Goal: Information Seeking & Learning: Check status

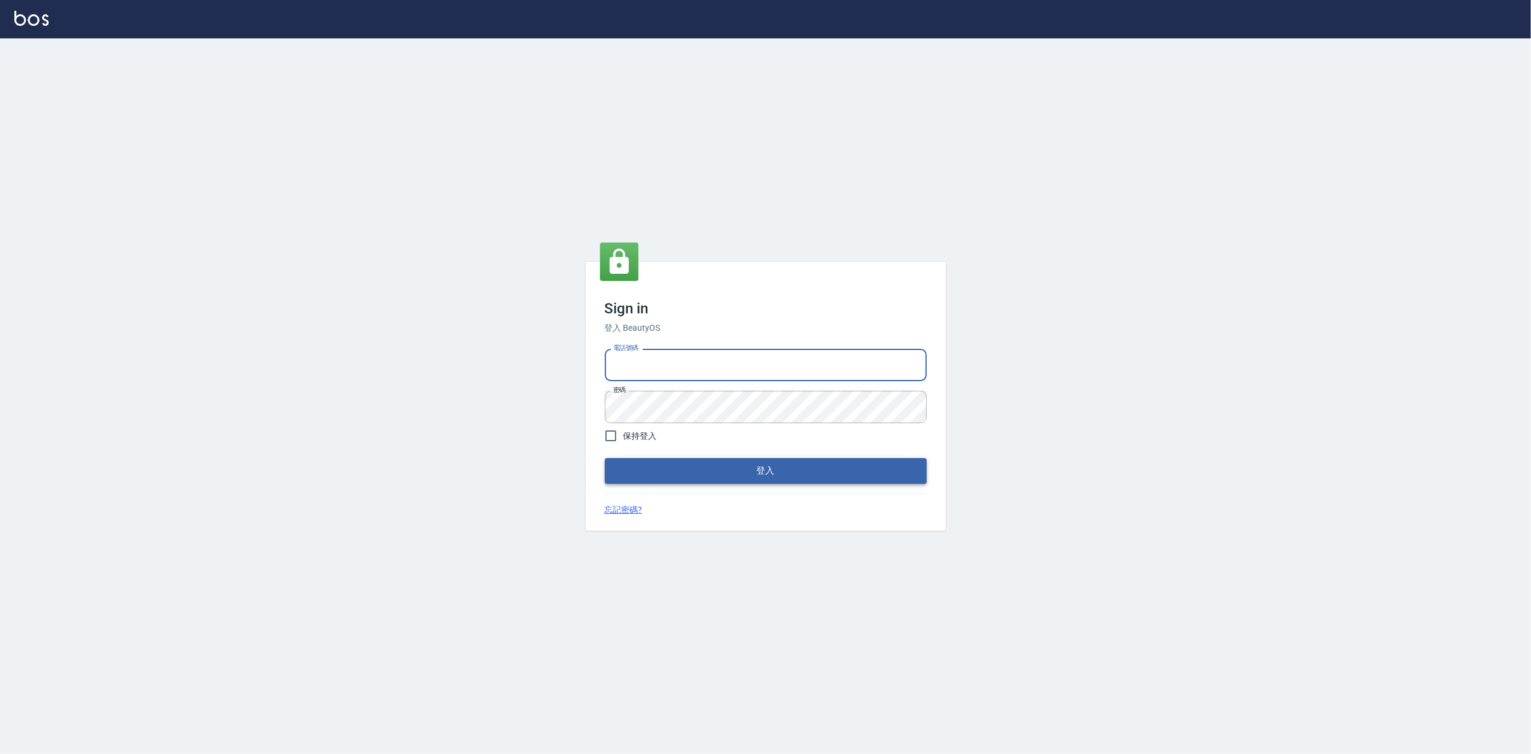
type input "0919656390"
click at [755, 471] on button "登入" at bounding box center [766, 470] width 322 height 25
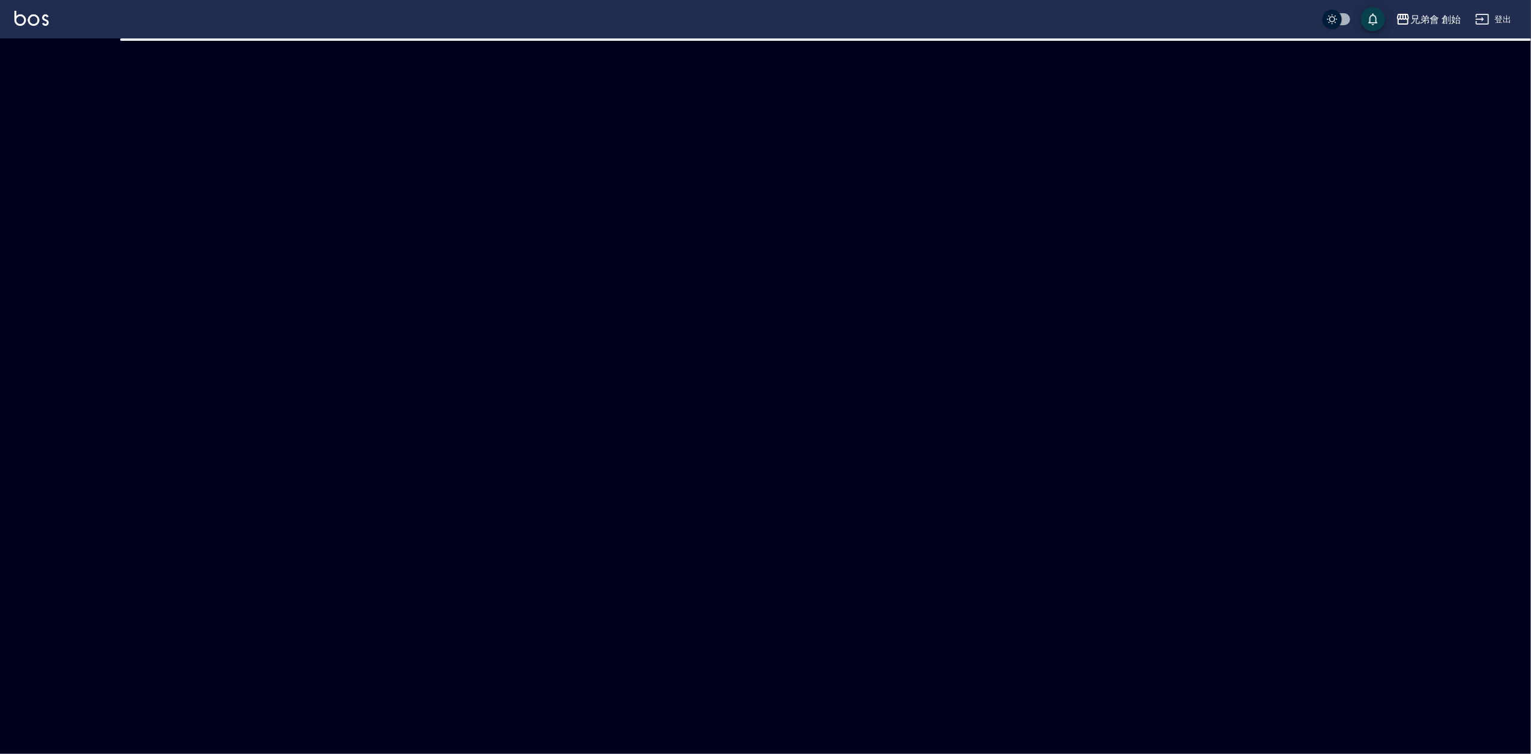
checkbox input "true"
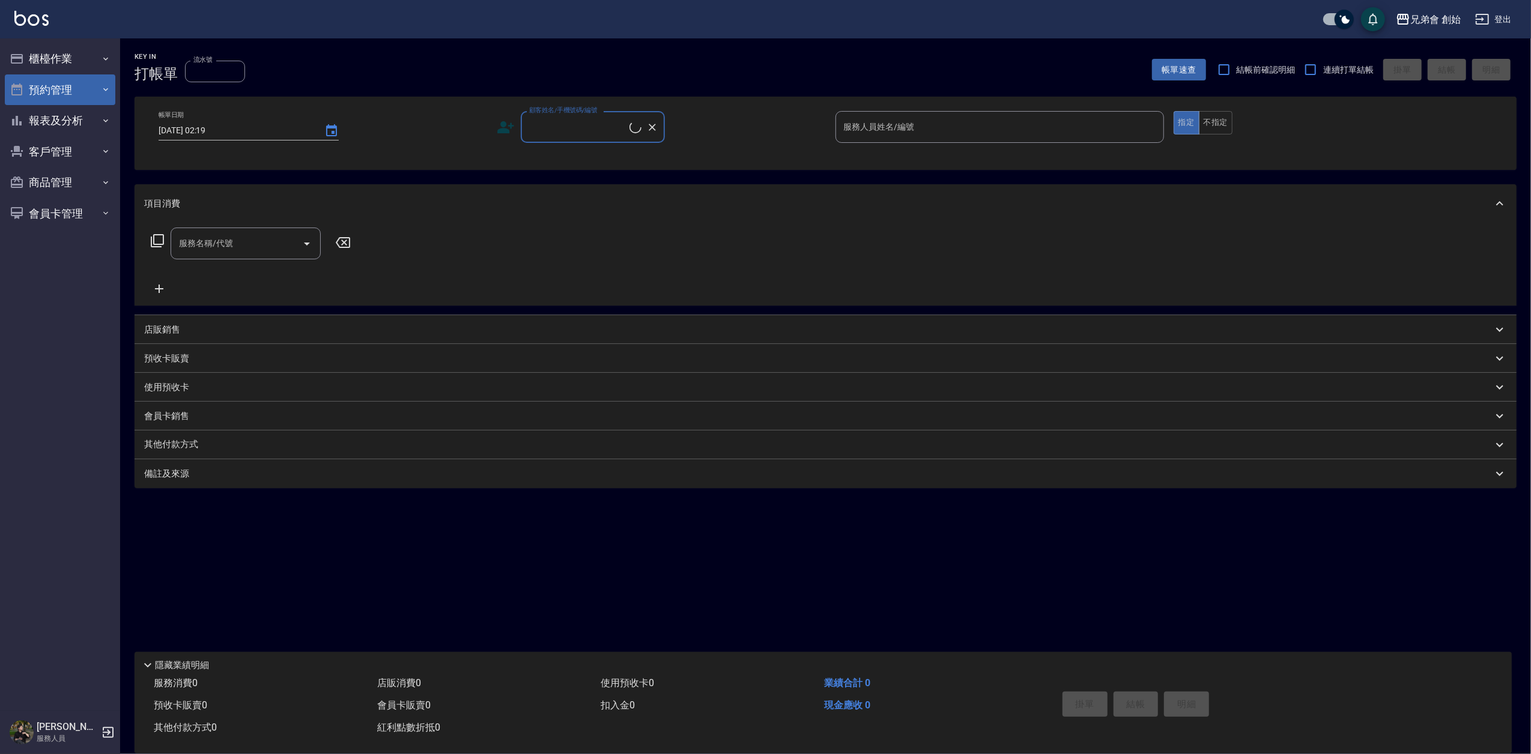
click at [68, 95] on button "預約管理" at bounding box center [60, 89] width 110 height 31
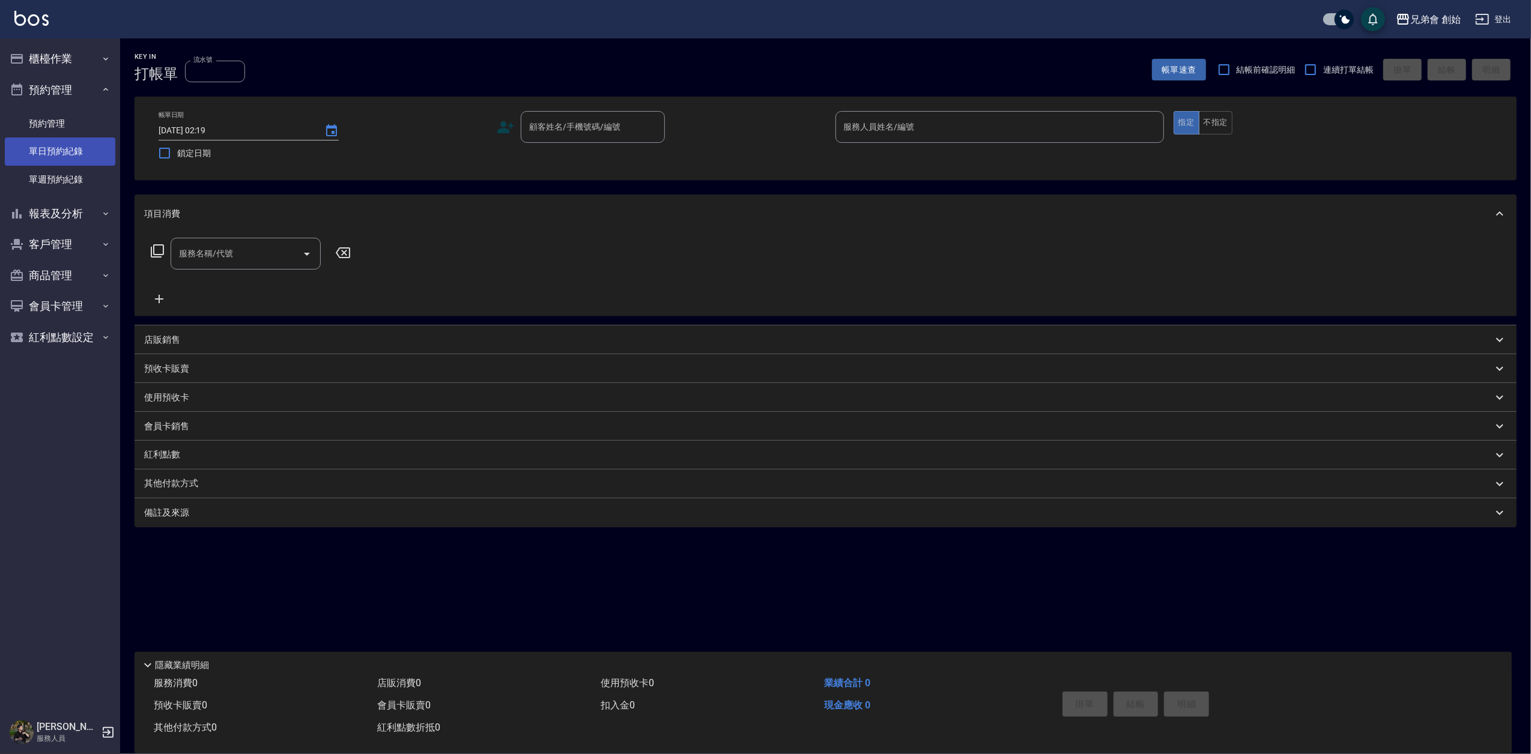
click at [83, 145] on link "單日預約紀錄" at bounding box center [60, 152] width 110 height 28
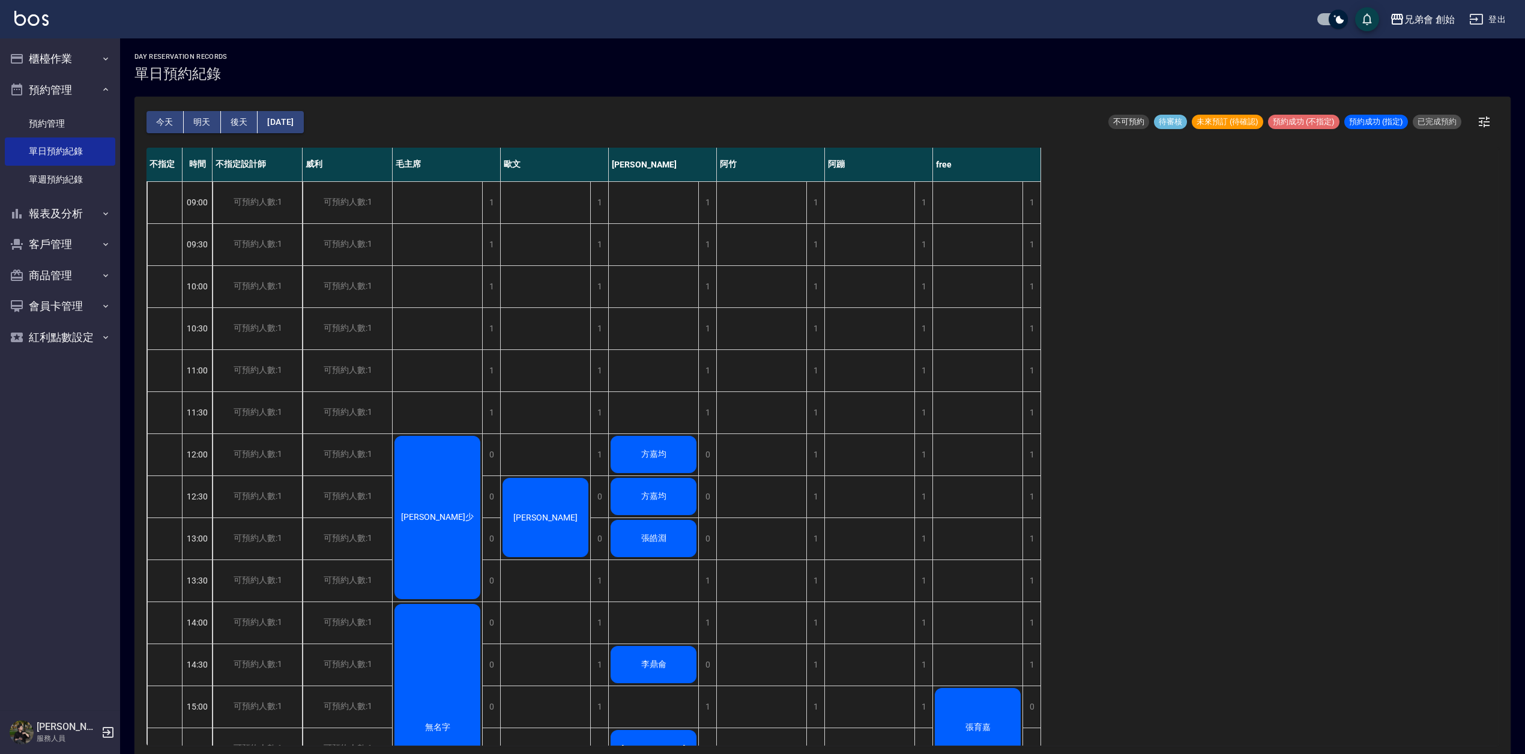
click at [613, 89] on div "day Reservation records 單日預約紀錄 今天 明天 後天 2025/09/17 不可預約 待審核 未來預訂 (待確認) 預約成功 (不指…" at bounding box center [822, 397] width 1405 height 719
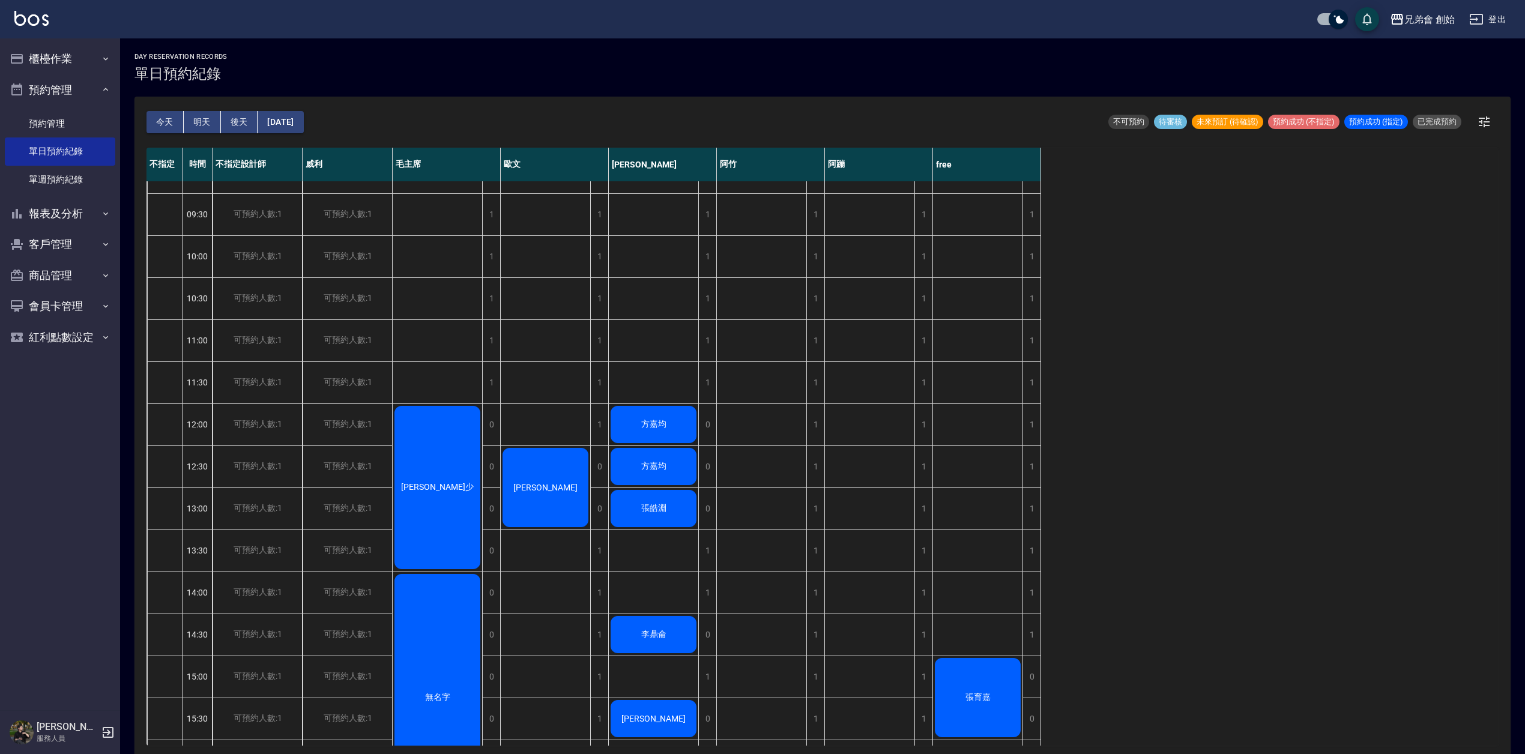
scroll to position [160, 0]
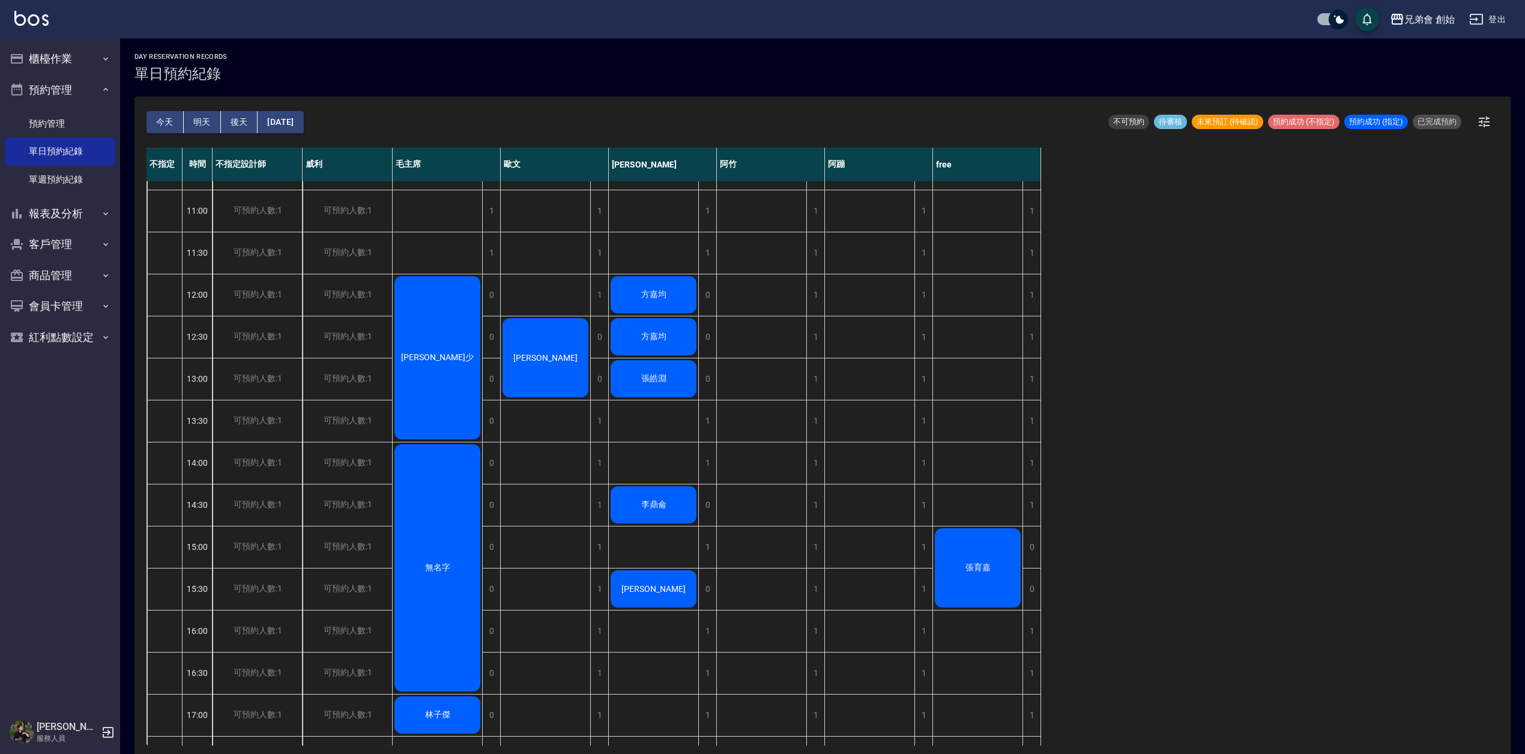
click at [431, 330] on div "徐宣少" at bounding box center [437, 357] width 89 height 167
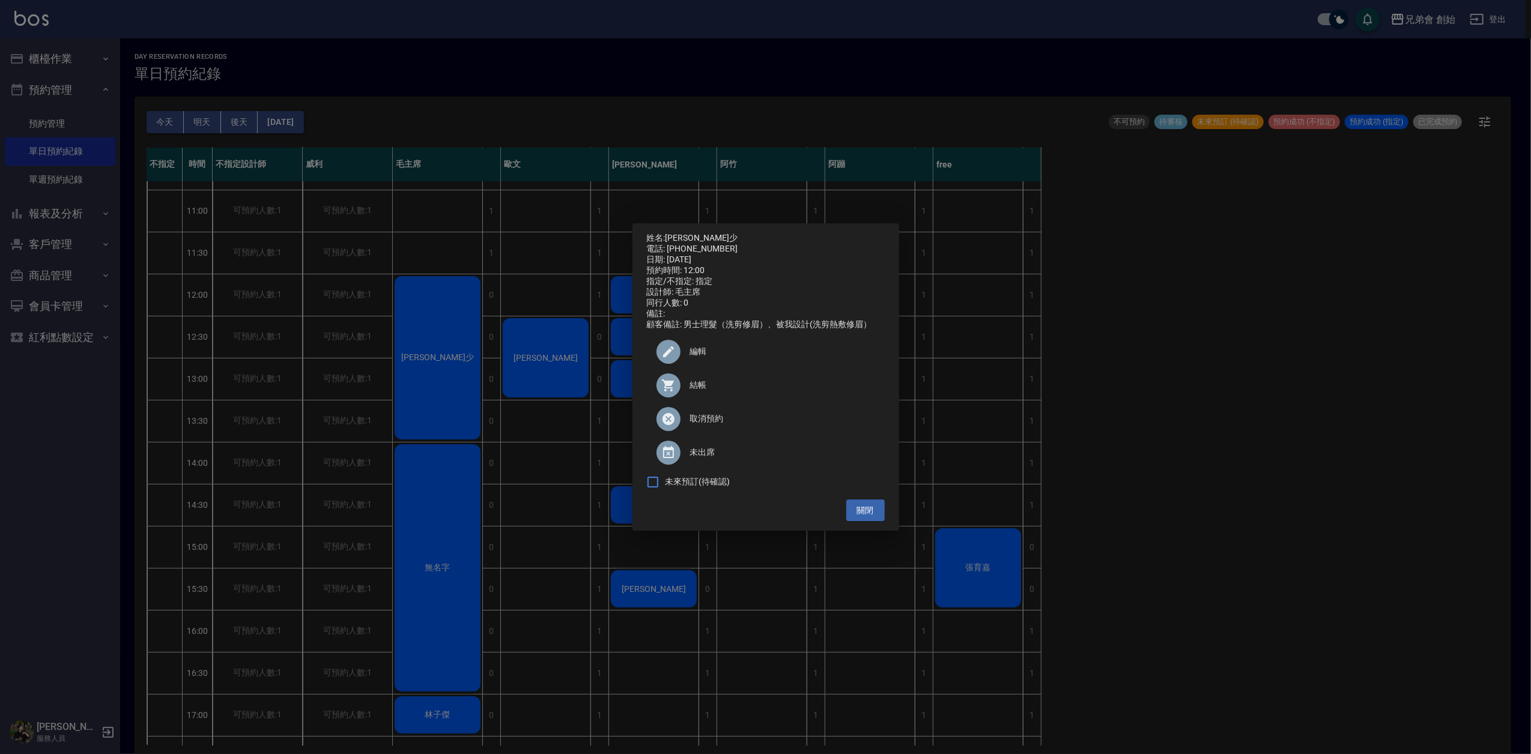
click at [548, 227] on div "姓名: 徐宣少 電話: 0989300373 日期: 2025/09/17 預約時間: 12:00 指定/不指定: 指定 設計師: 毛主席 同行人數: 0 備…" at bounding box center [765, 377] width 1531 height 754
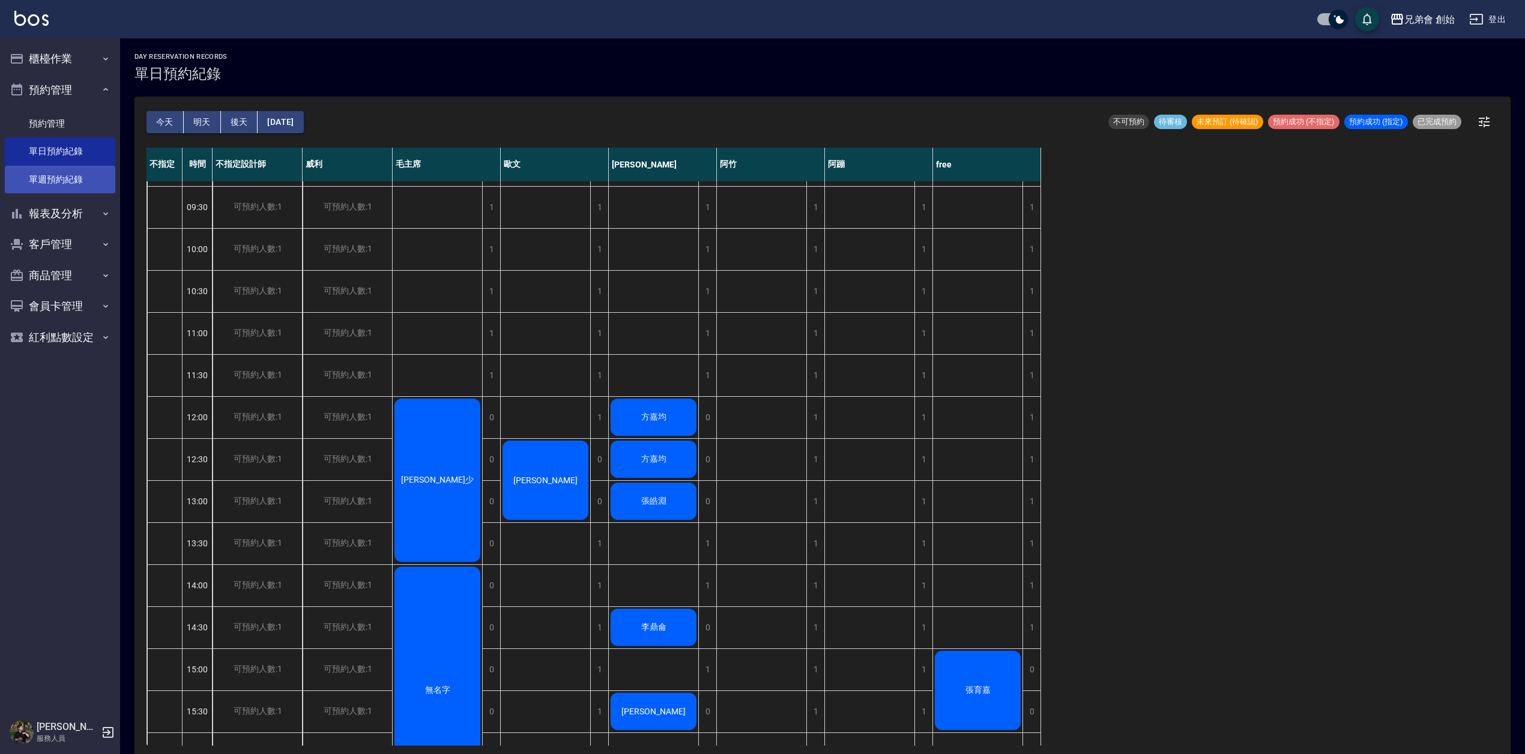
scroll to position [0, 0]
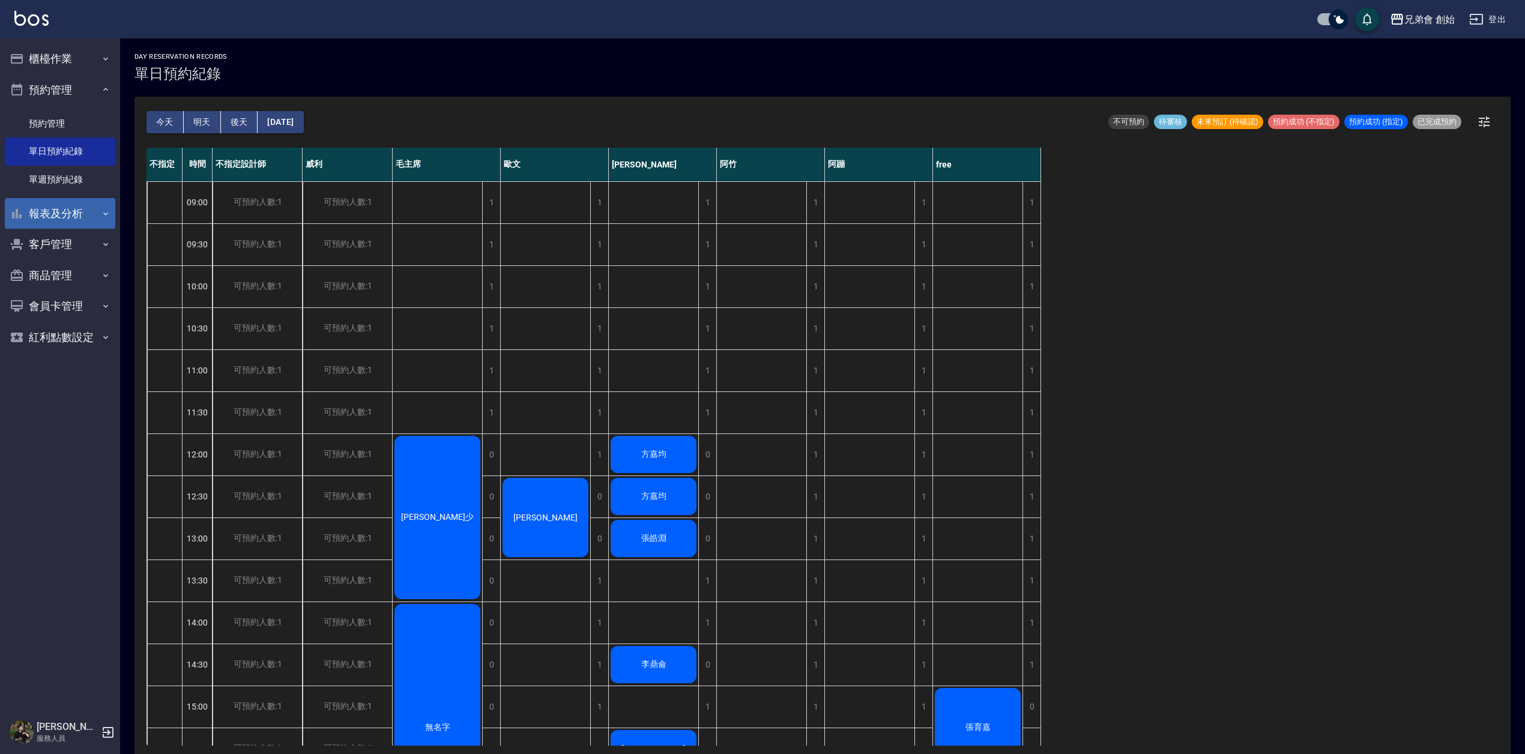
click at [78, 216] on button "報表及分析" at bounding box center [60, 213] width 110 height 31
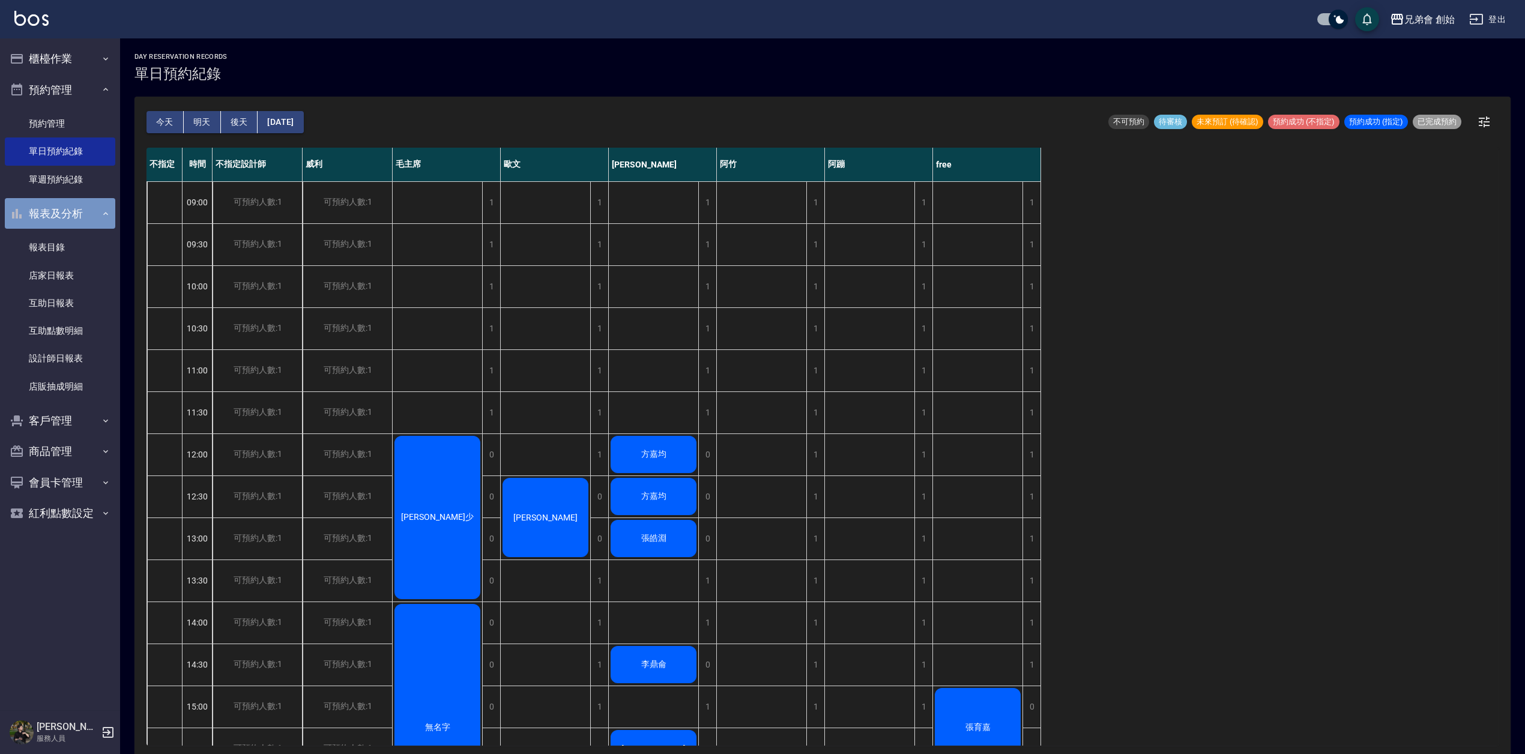
click at [77, 225] on button "報表及分析" at bounding box center [60, 213] width 110 height 31
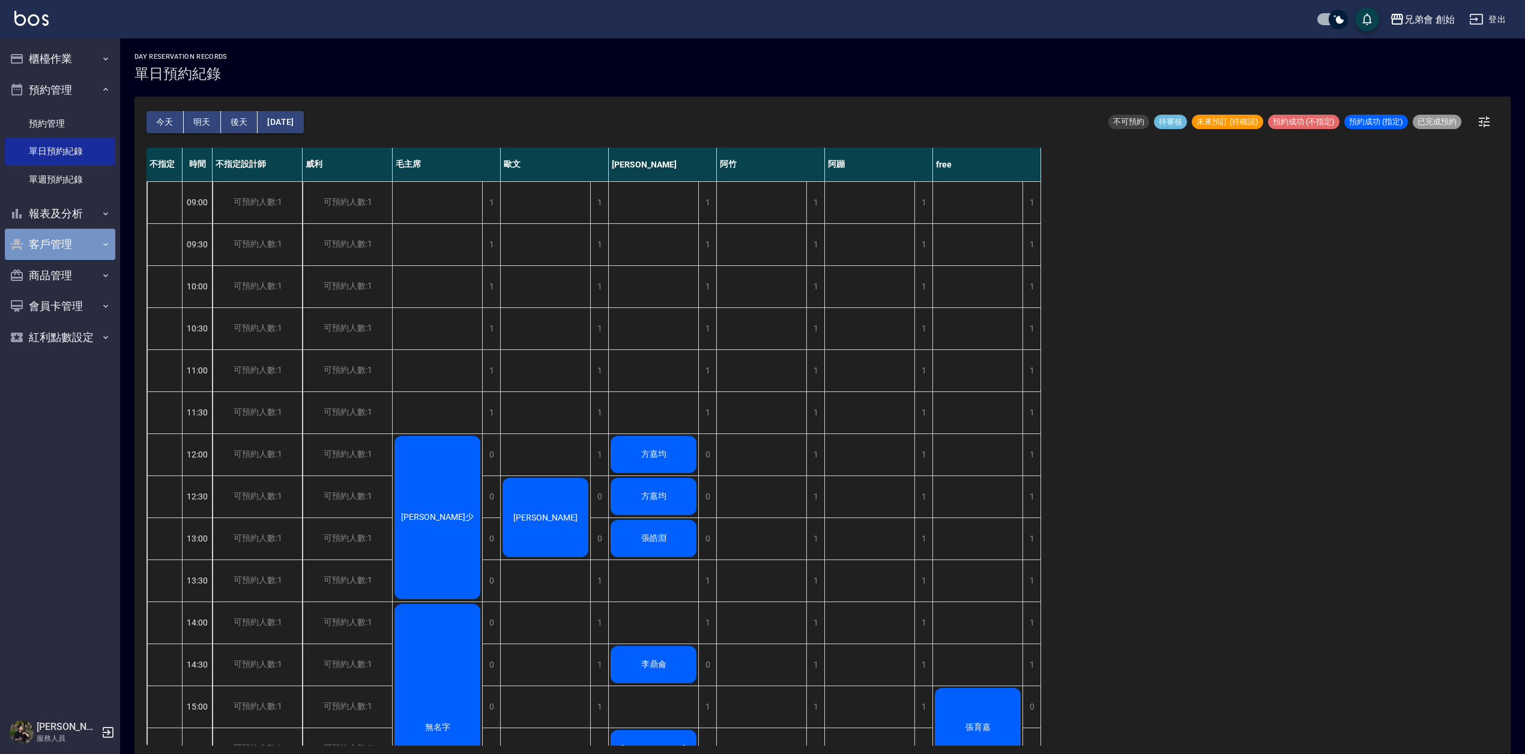
click at [75, 243] on button "客戶管理" at bounding box center [60, 244] width 110 height 31
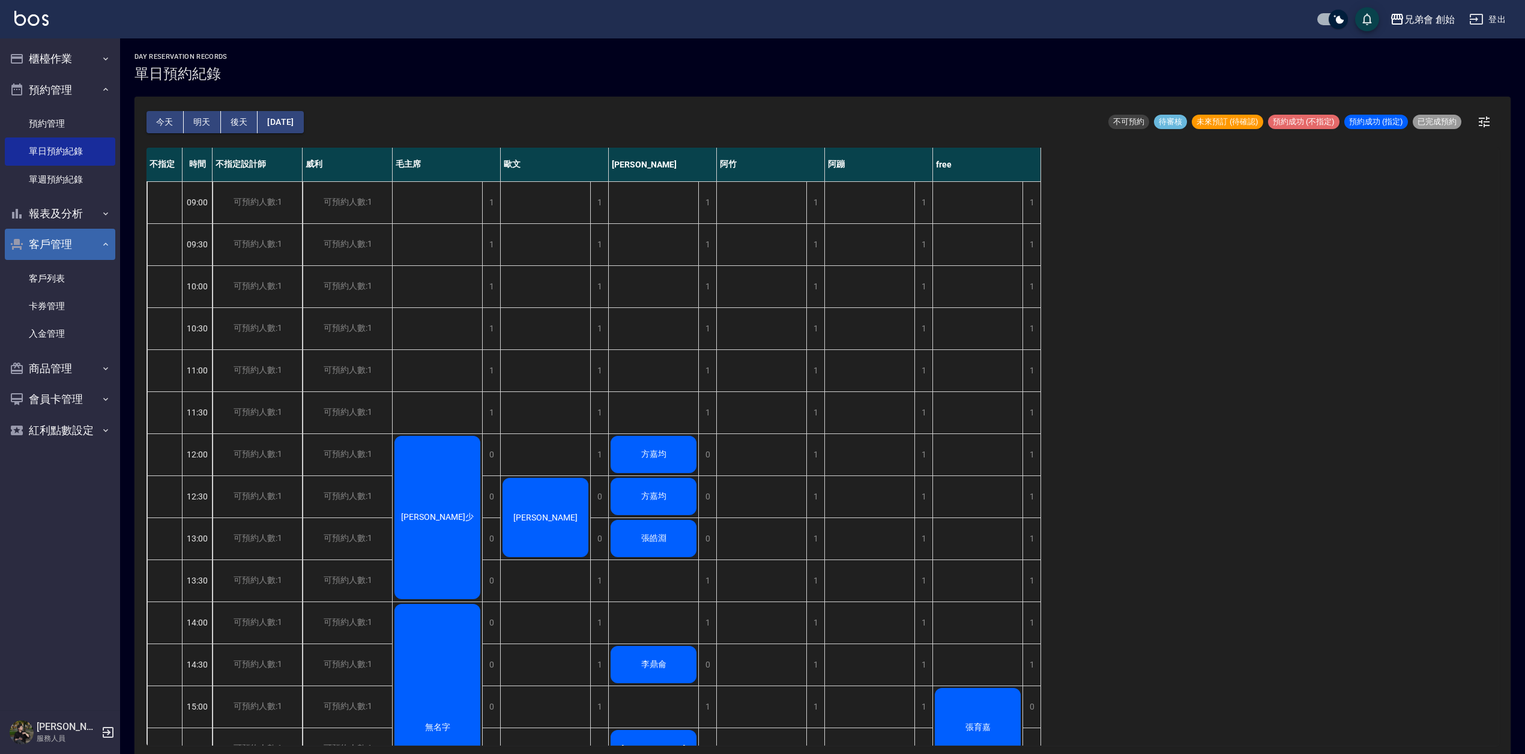
click at [75, 243] on button "客戶管理" at bounding box center [60, 244] width 110 height 31
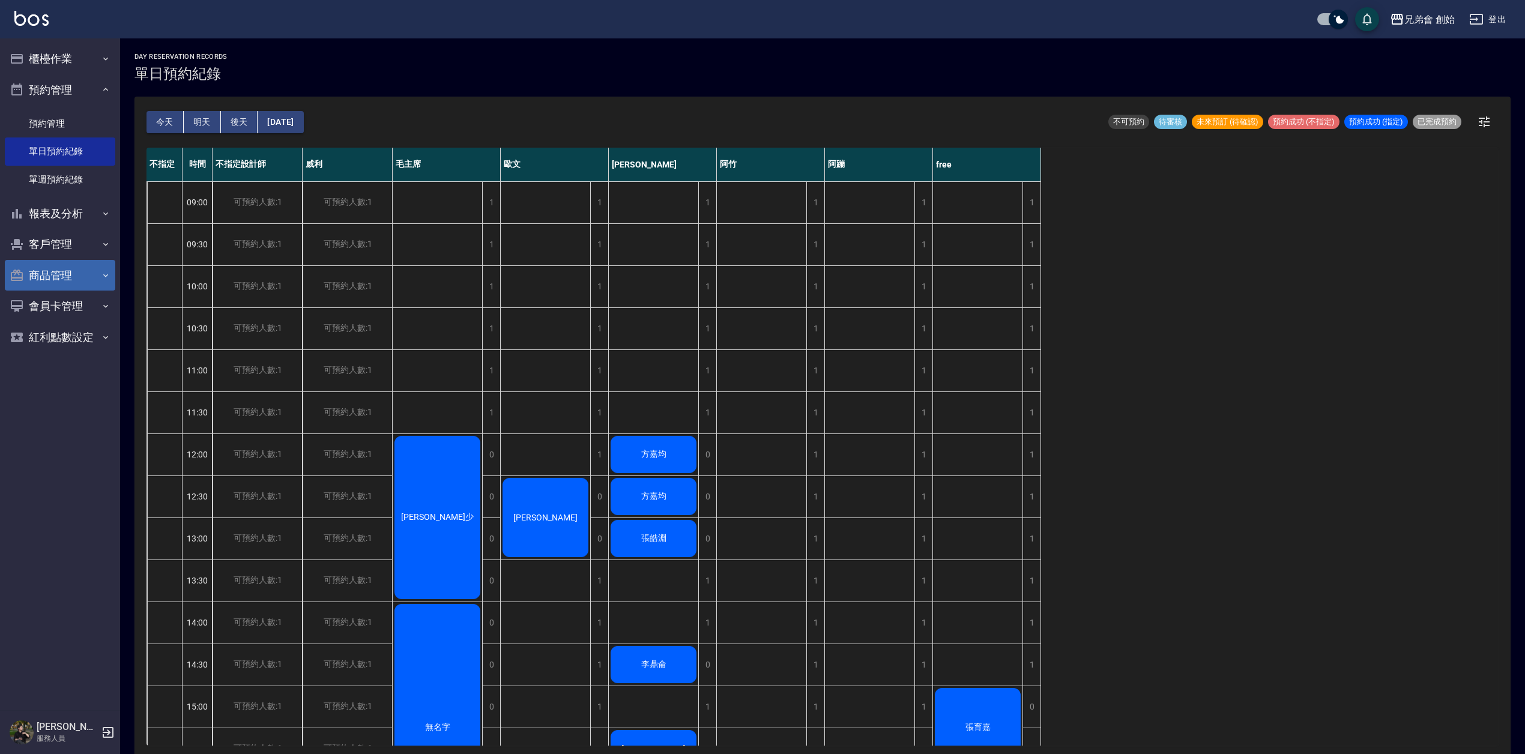
click at [68, 277] on button "商品管理" at bounding box center [60, 275] width 110 height 31
click at [67, 311] on link "商品分類設定" at bounding box center [60, 309] width 110 height 28
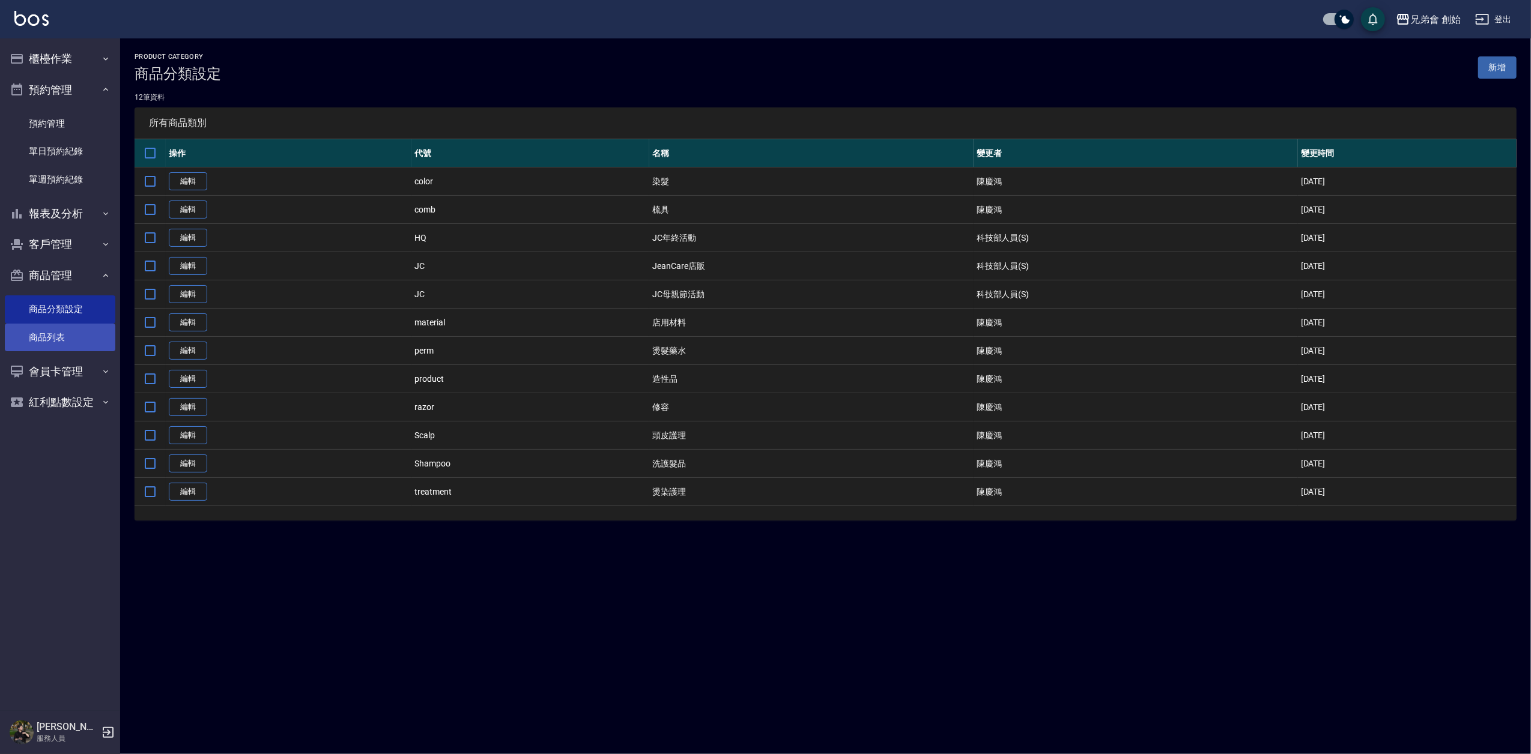
click at [58, 334] on link "商品列表" at bounding box center [60, 338] width 110 height 28
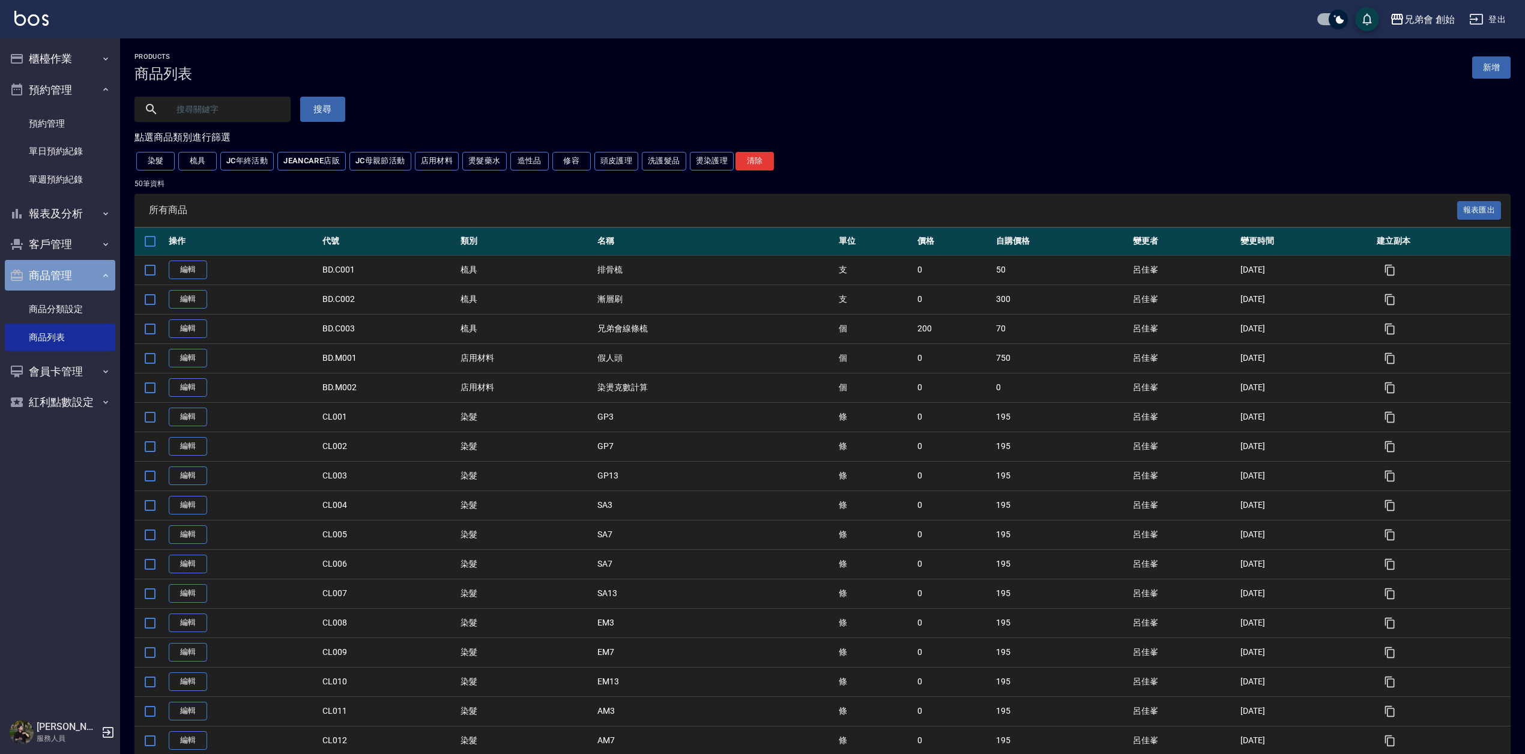
click at [80, 272] on button "商品管理" at bounding box center [60, 275] width 110 height 31
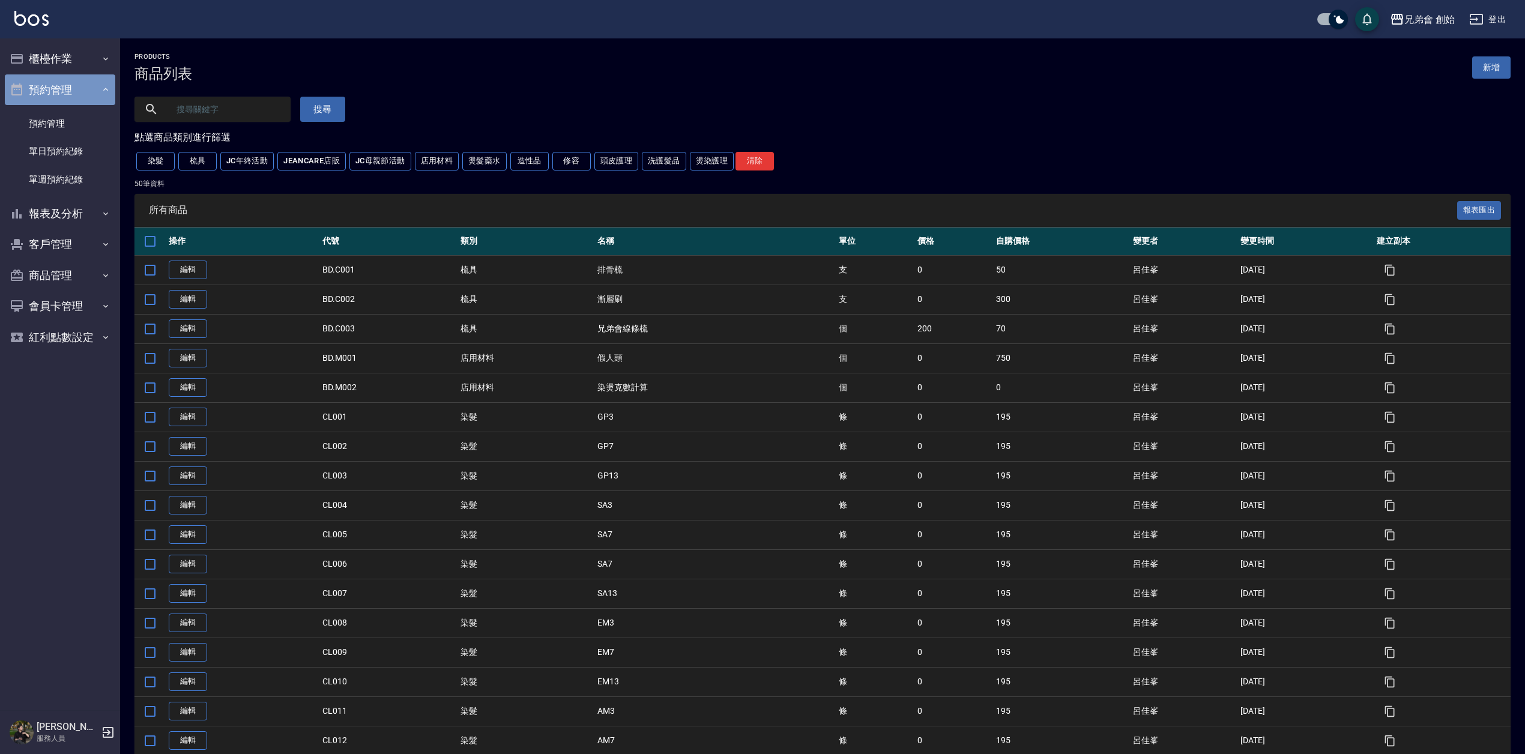
click at [92, 98] on button "預約管理" at bounding box center [60, 89] width 110 height 31
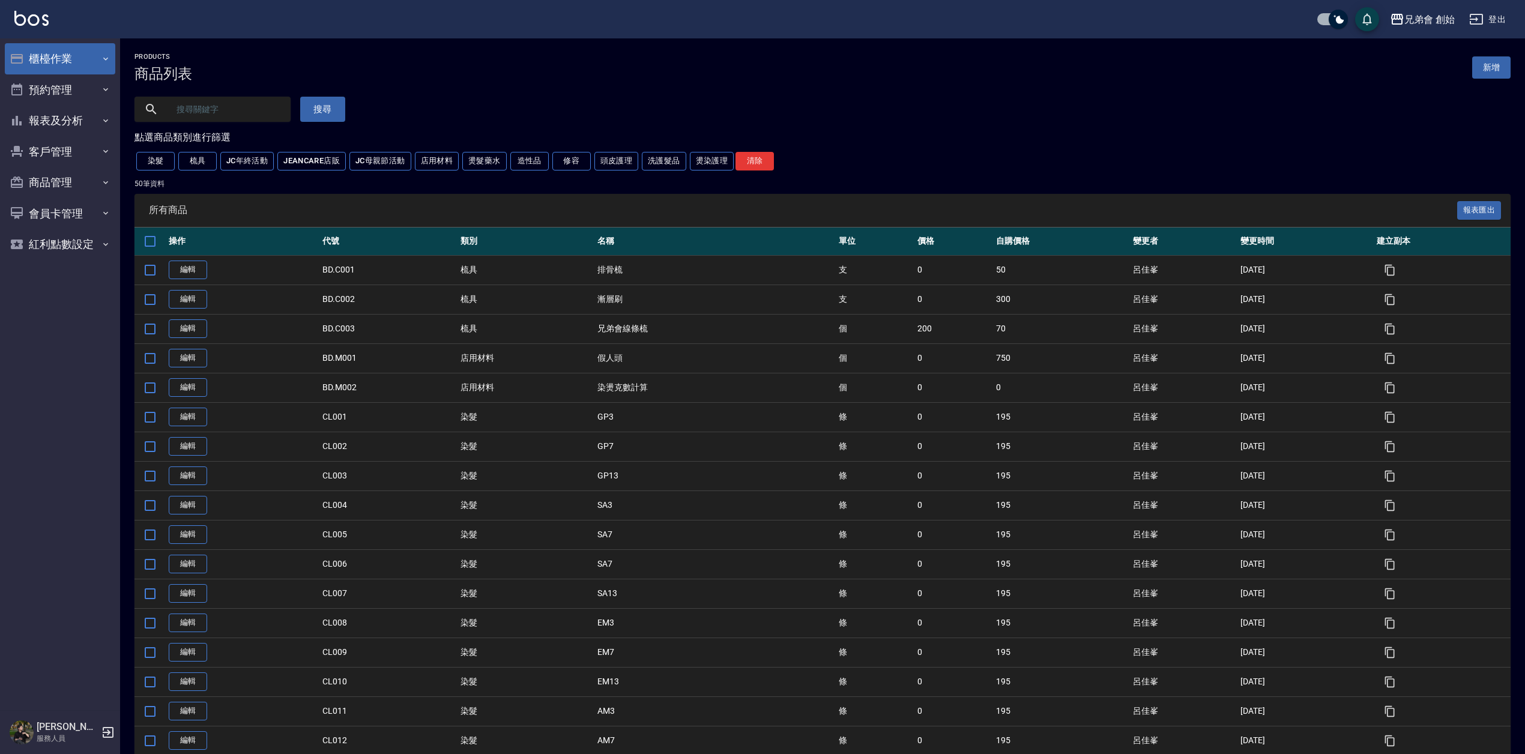
click at [85, 59] on button "櫃檯作業" at bounding box center [60, 58] width 110 height 31
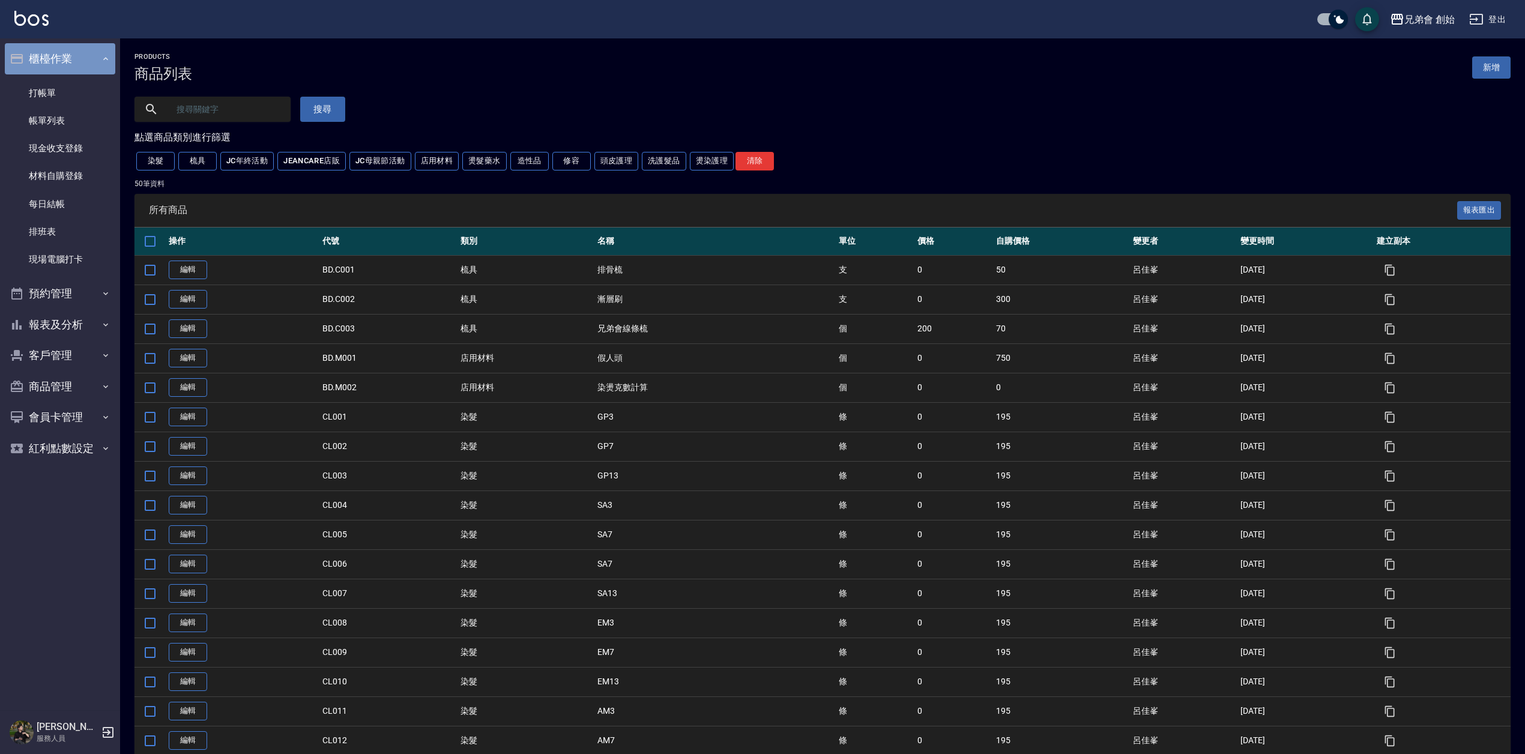
click at [89, 65] on button "櫃檯作業" at bounding box center [60, 58] width 110 height 31
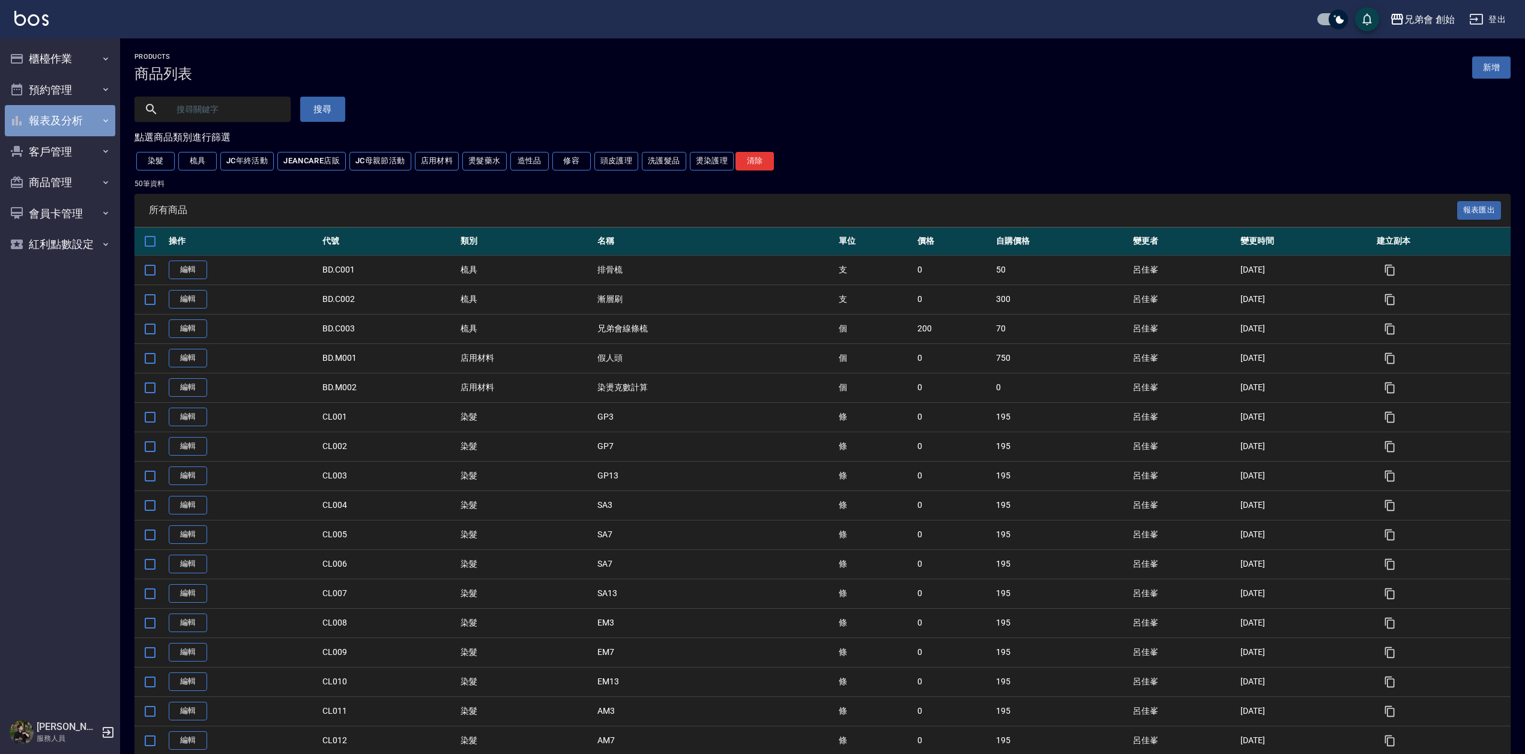
click at [95, 108] on button "報表及分析" at bounding box center [60, 120] width 110 height 31
click at [92, 113] on button "報表及分析" at bounding box center [60, 120] width 110 height 31
click at [85, 49] on button "櫃檯作業" at bounding box center [60, 58] width 110 height 31
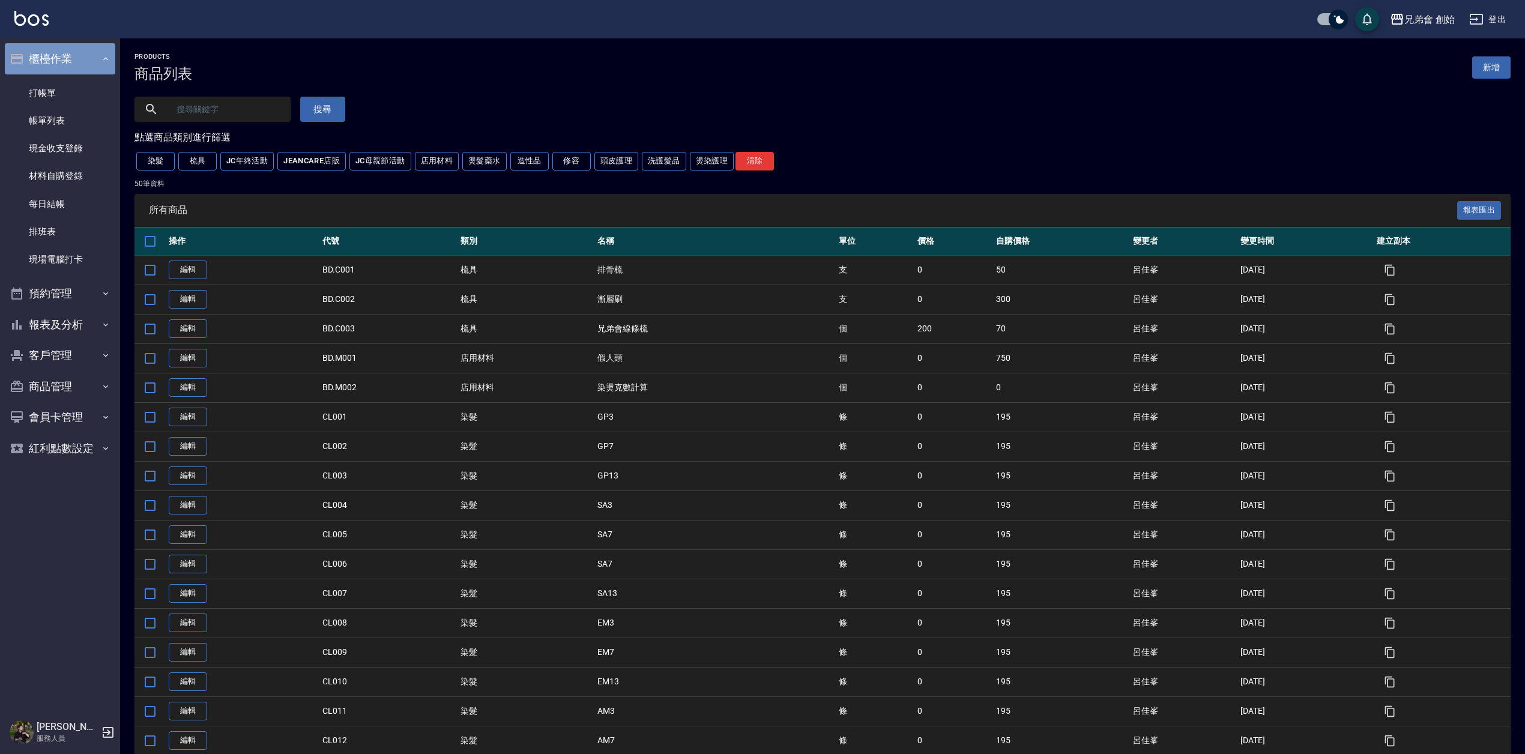
click at [83, 56] on button "櫃檯作業" at bounding box center [60, 58] width 110 height 31
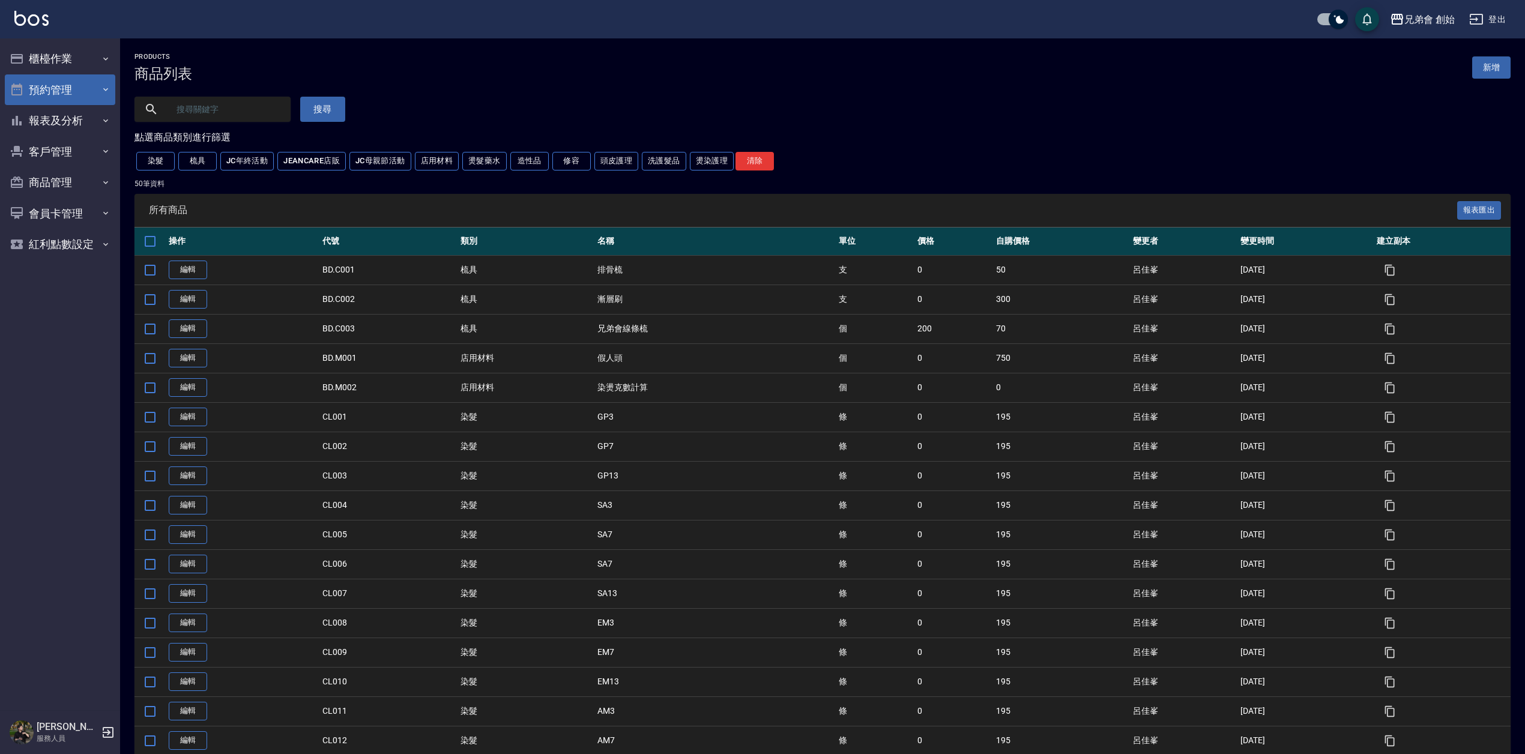
click at [88, 91] on button "預約管理" at bounding box center [60, 89] width 110 height 31
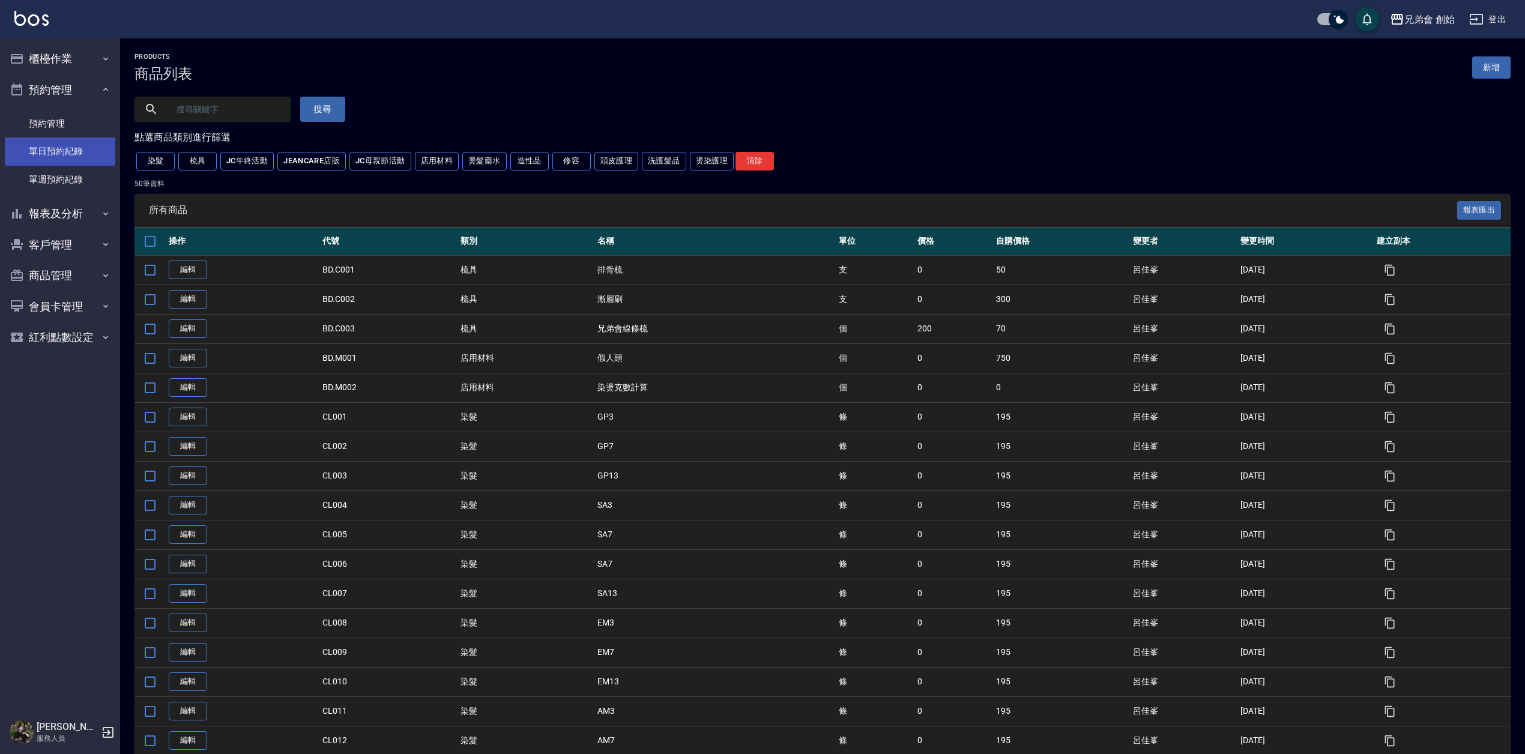
click at [79, 147] on link "單日預約紀錄" at bounding box center [60, 152] width 110 height 28
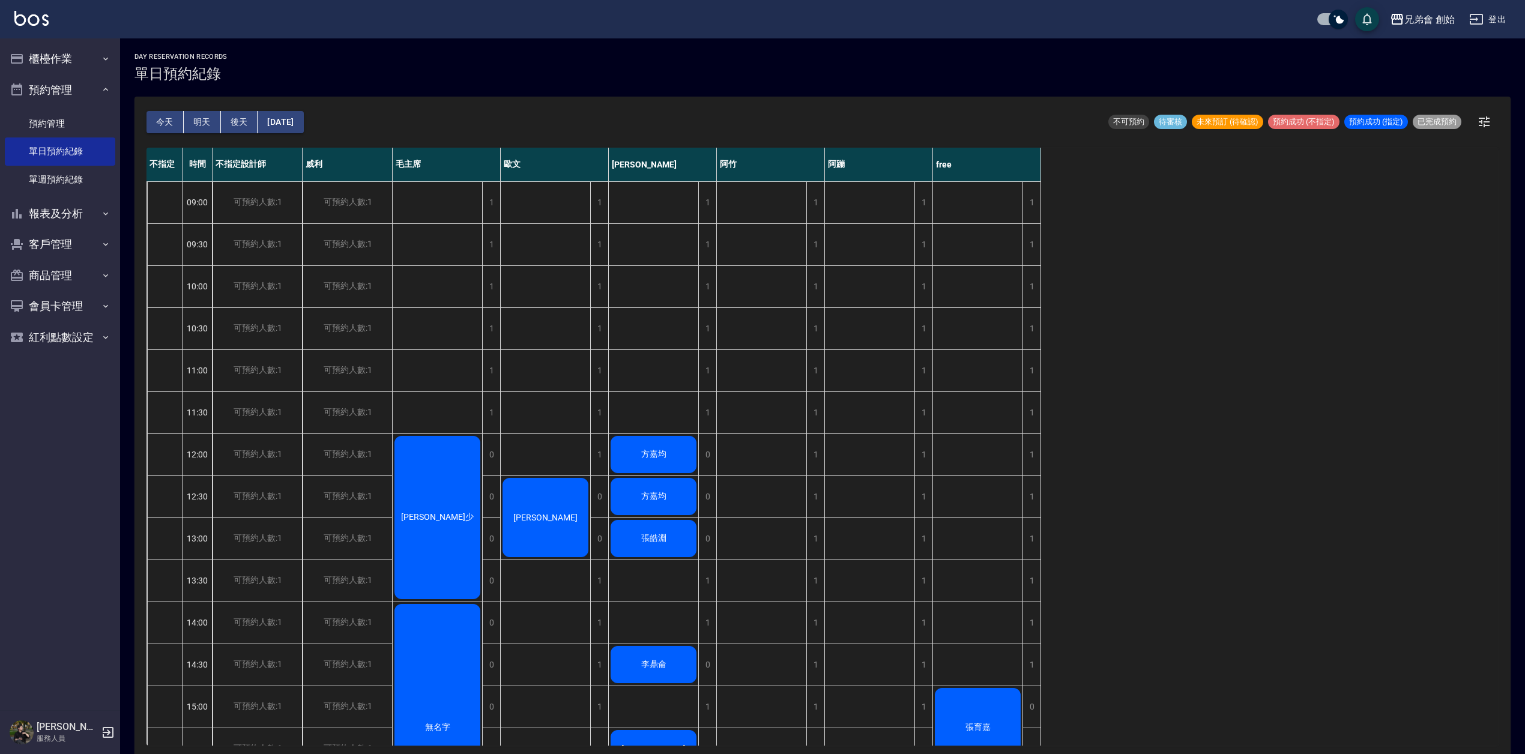
click at [1454, 404] on div "不指定 時間 不指定設計師 威利 毛主席 歐文 潘潘 阿竹 阿蹦 free 09:00 09:30 10:00 10:30 11:00 11:30 12:00…" at bounding box center [823, 447] width 1352 height 598
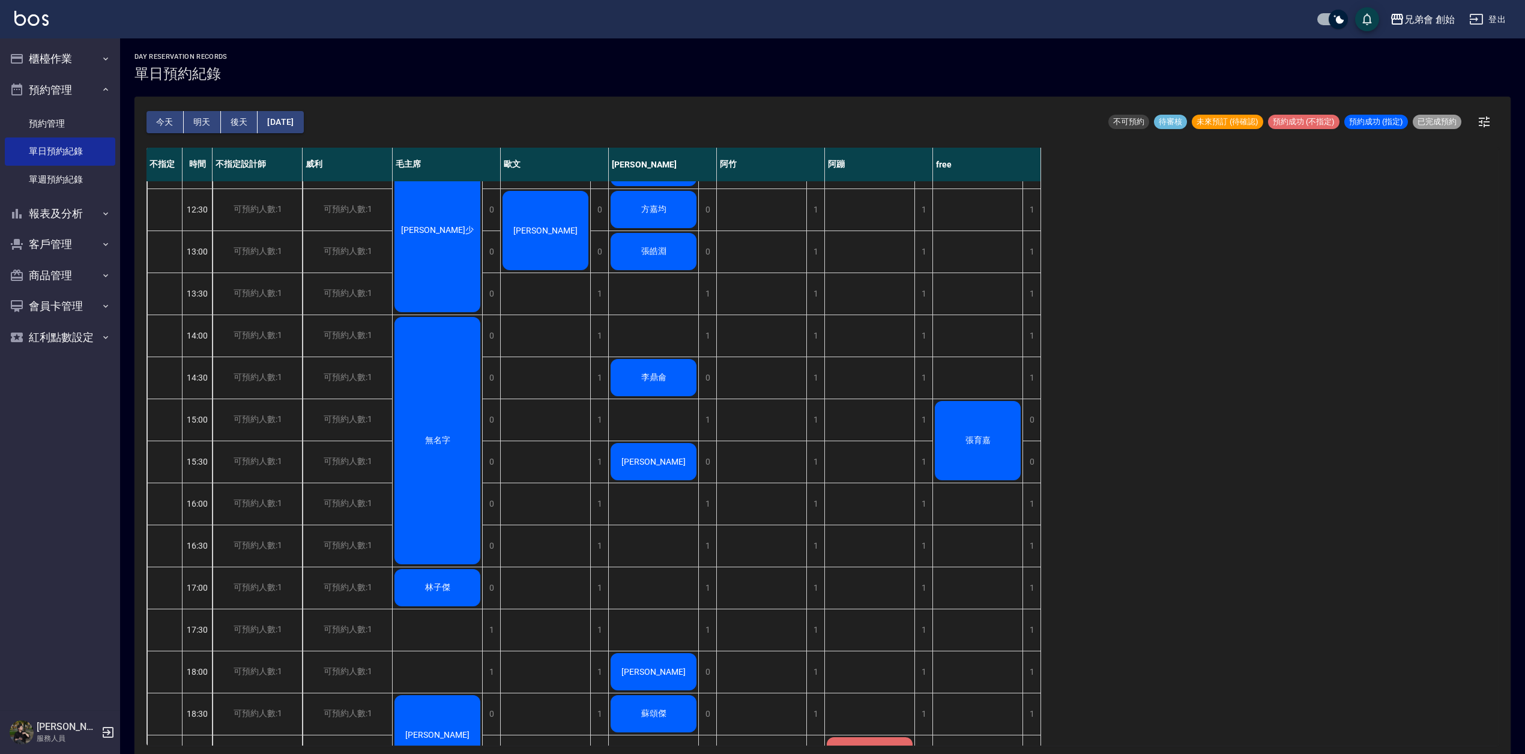
scroll to position [640, 0]
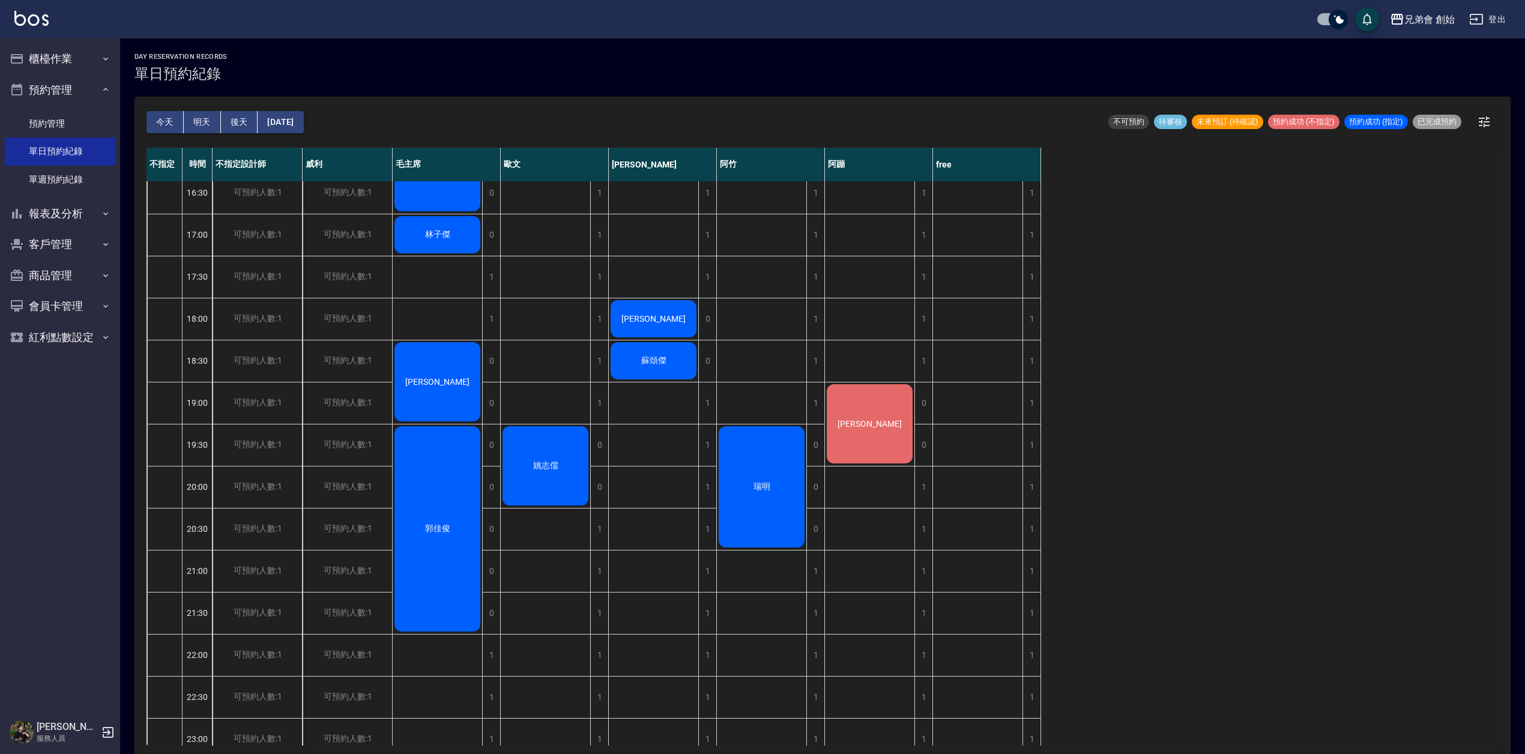
click at [434, 301] on div "徐宣少 無名字 林子傑 陳和鋐 郭佳俊" at bounding box center [438, 150] width 90 height 1219
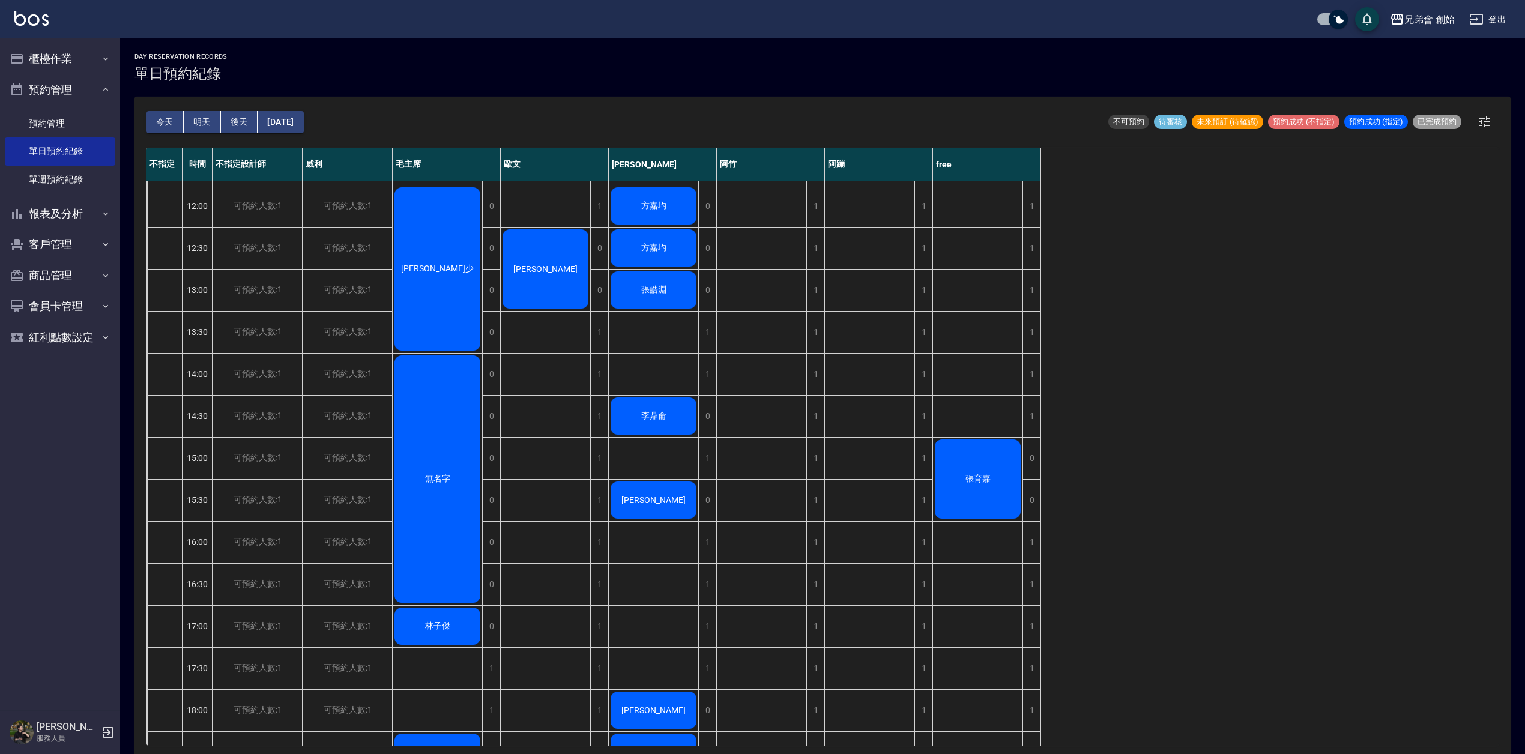
scroll to position [240, 0]
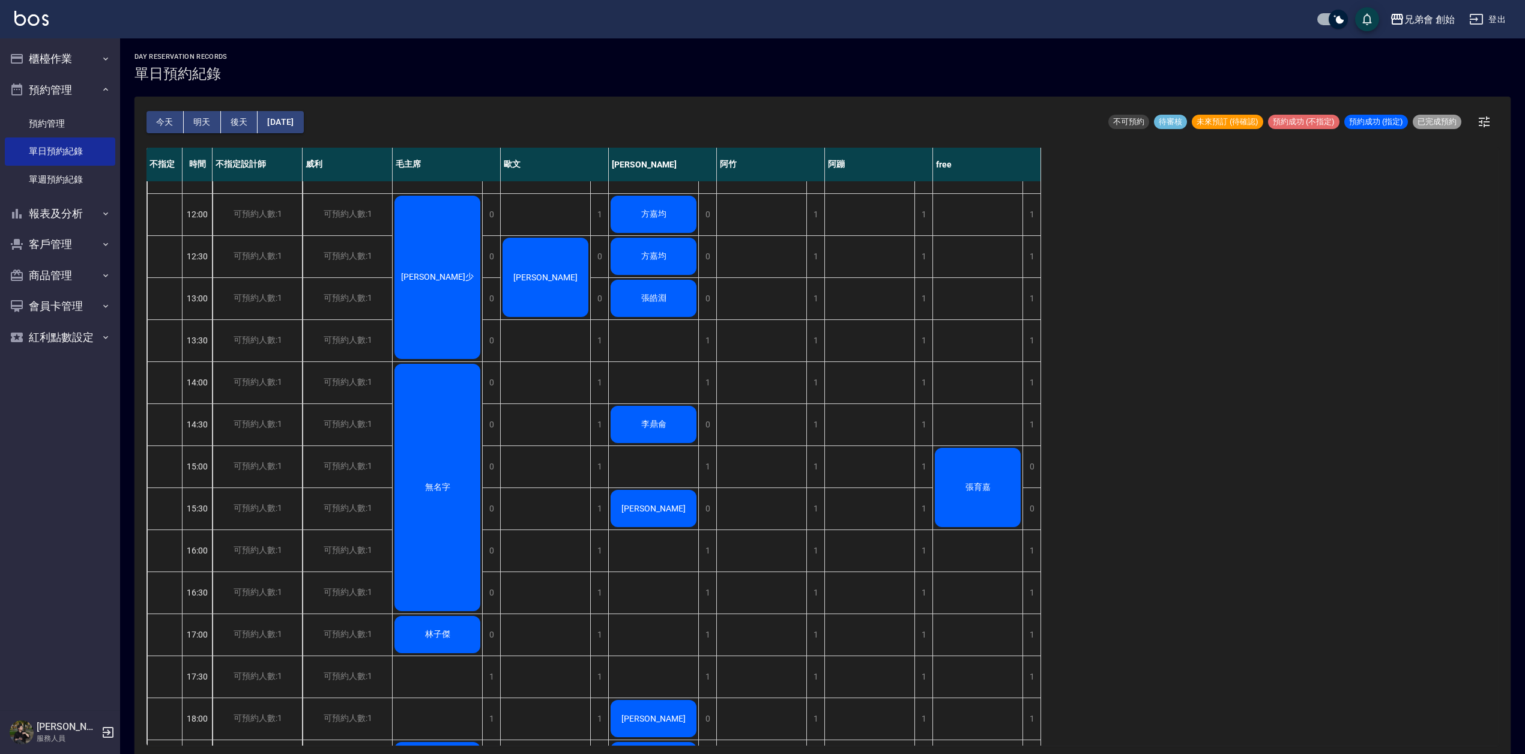
click at [431, 313] on div "徐宣少" at bounding box center [437, 277] width 89 height 167
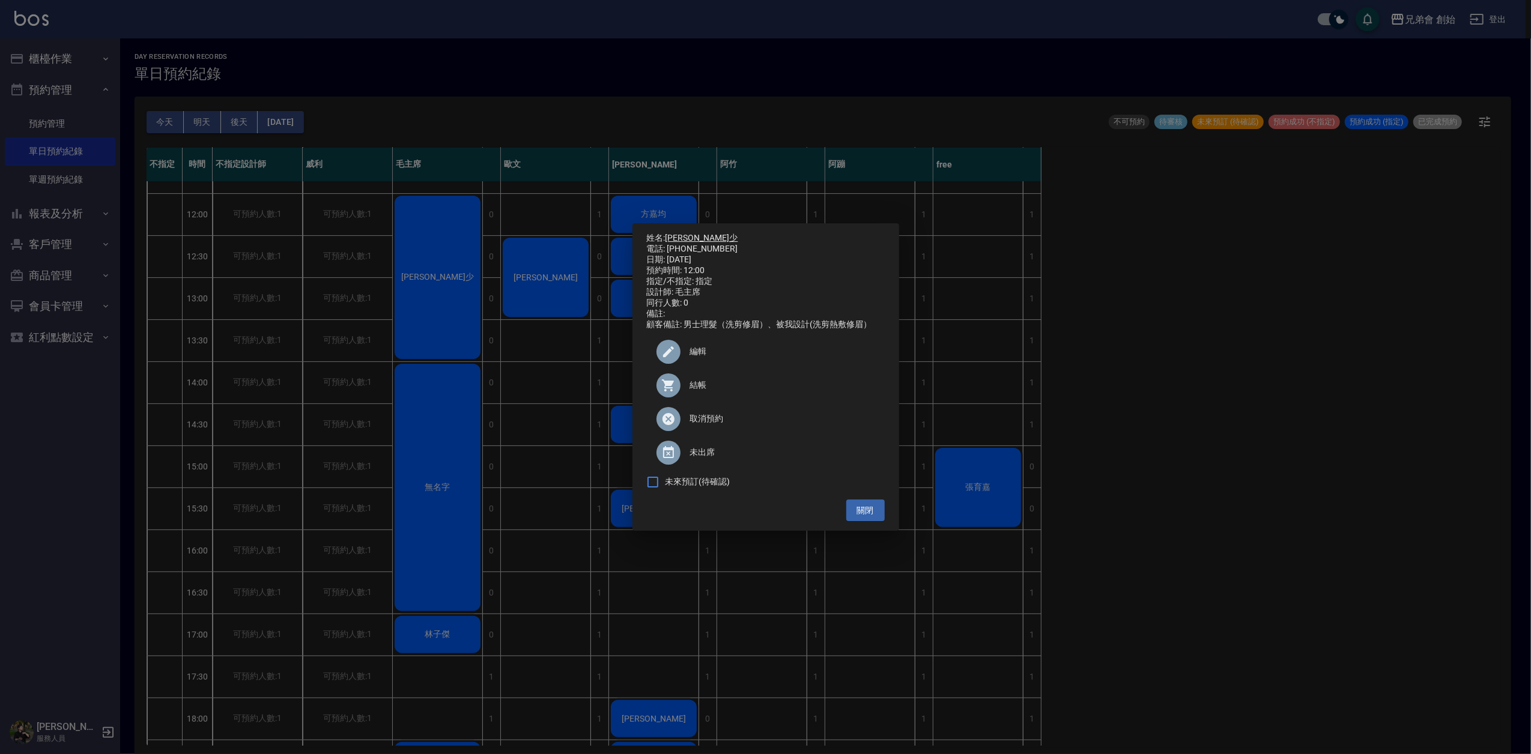
click at [682, 234] on link "徐宣少" at bounding box center [701, 238] width 73 height 10
click at [652, 101] on div "姓名: 徐宣少 電話: 0989300373 日期: 2025/09/17 預約時間: 12:00 指定/不指定: 指定 設計師: 毛主席 同行人數: 0 備…" at bounding box center [765, 377] width 1531 height 754
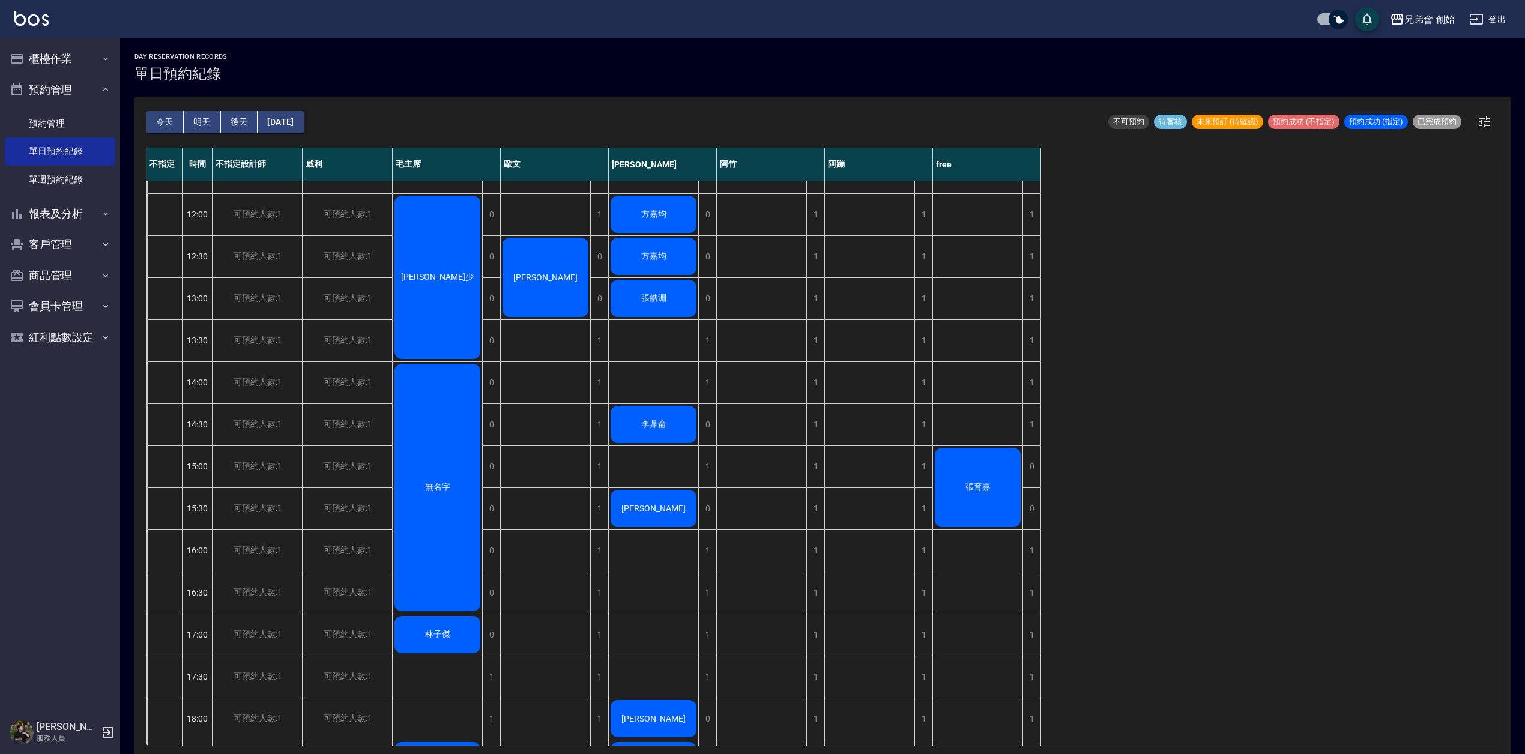
click at [462, 239] on div "徐宣少" at bounding box center [437, 277] width 89 height 167
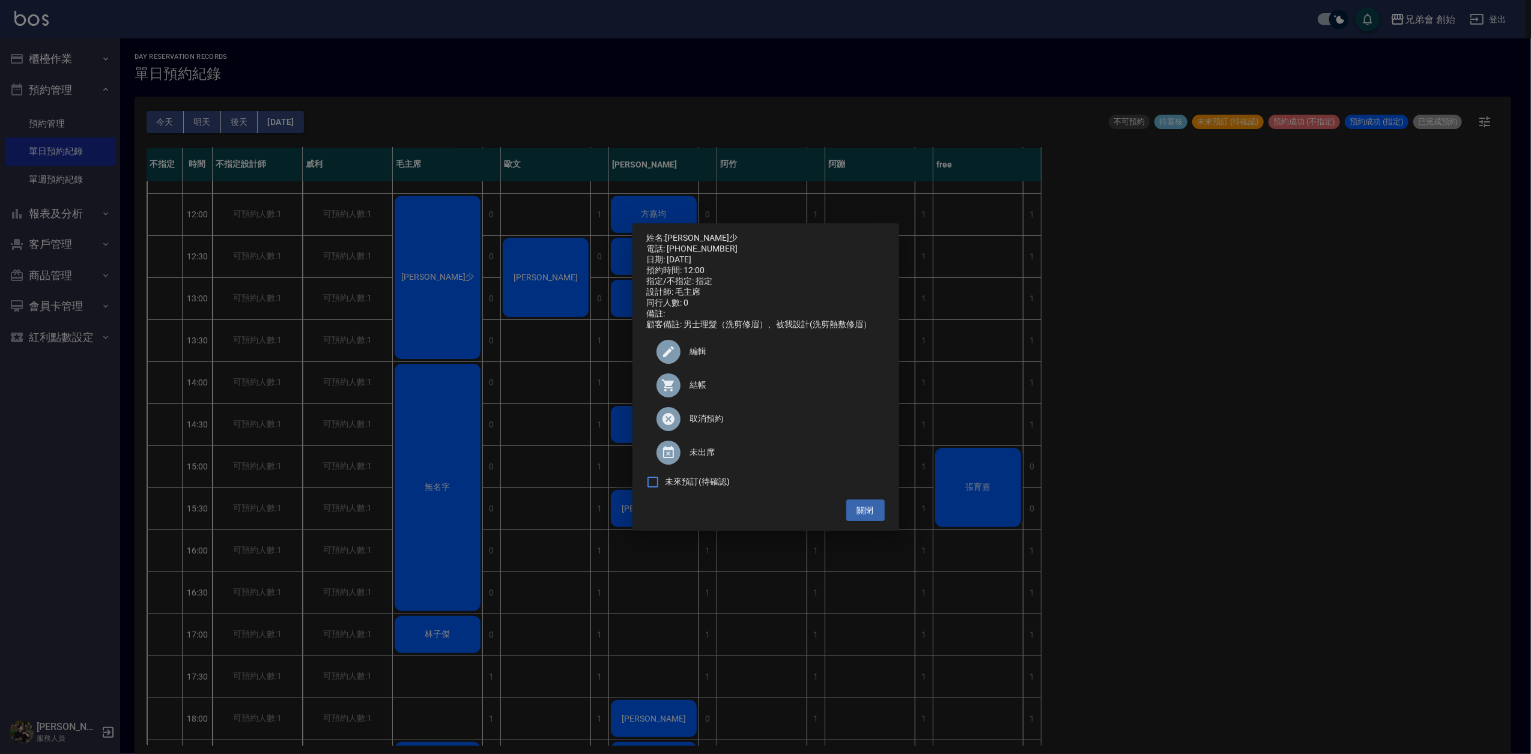
click at [811, 282] on div "指定/不指定: 指定" at bounding box center [766, 281] width 238 height 11
click at [787, 300] on div "同行人數: 0" at bounding box center [766, 303] width 238 height 11
click at [736, 522] on div "關閉" at bounding box center [766, 511] width 238 height 22
click at [871, 518] on button "關閉" at bounding box center [865, 511] width 38 height 22
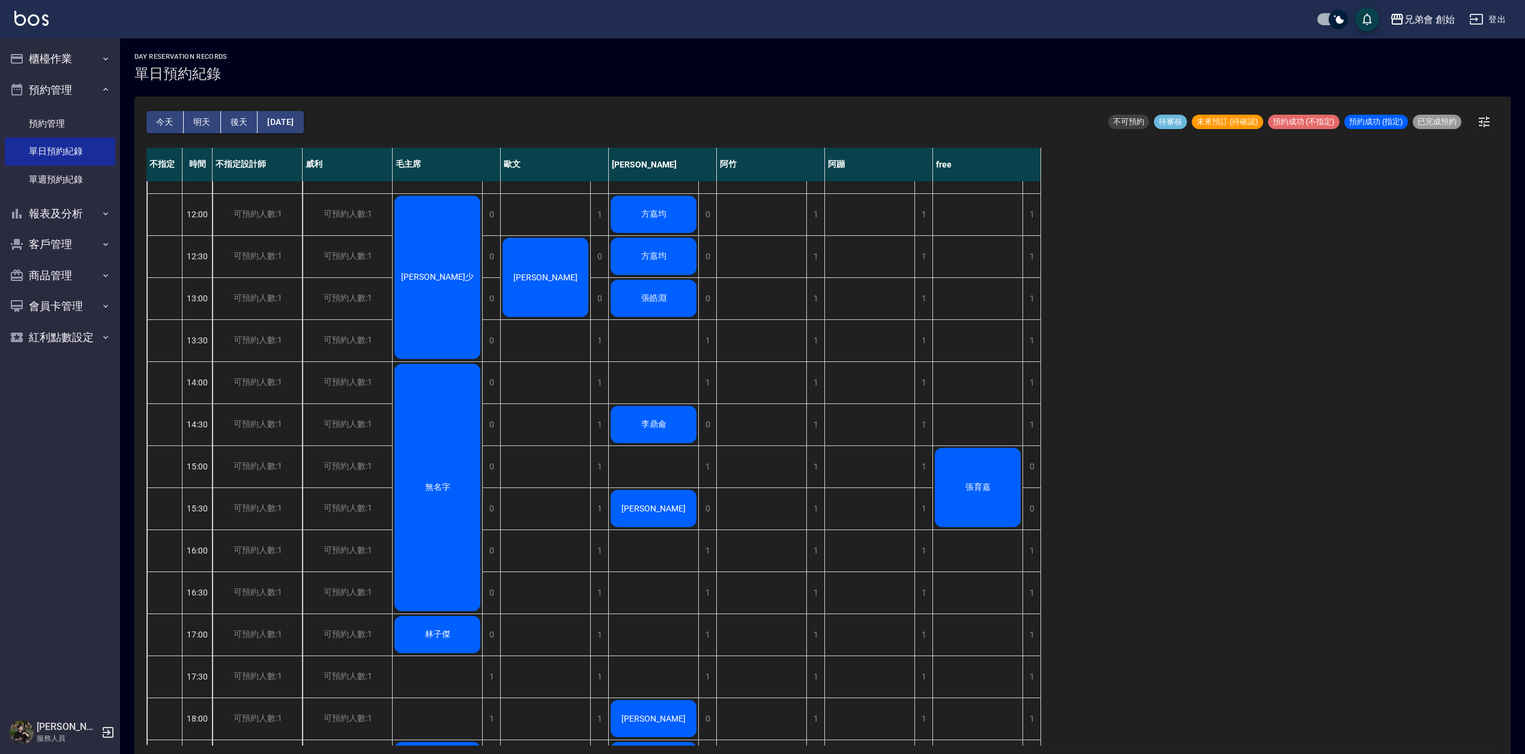
scroll to position [0, 0]
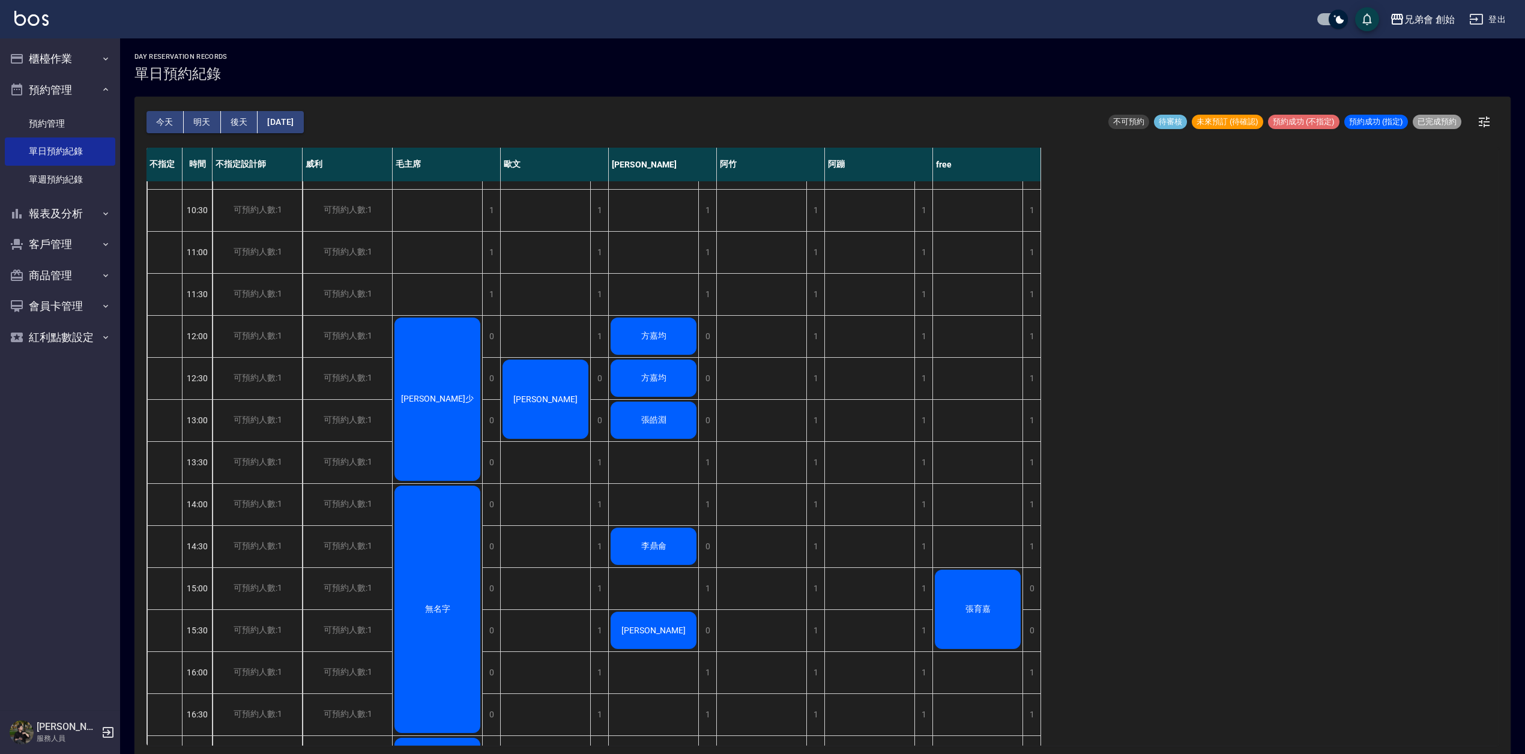
scroll to position [160, 0]
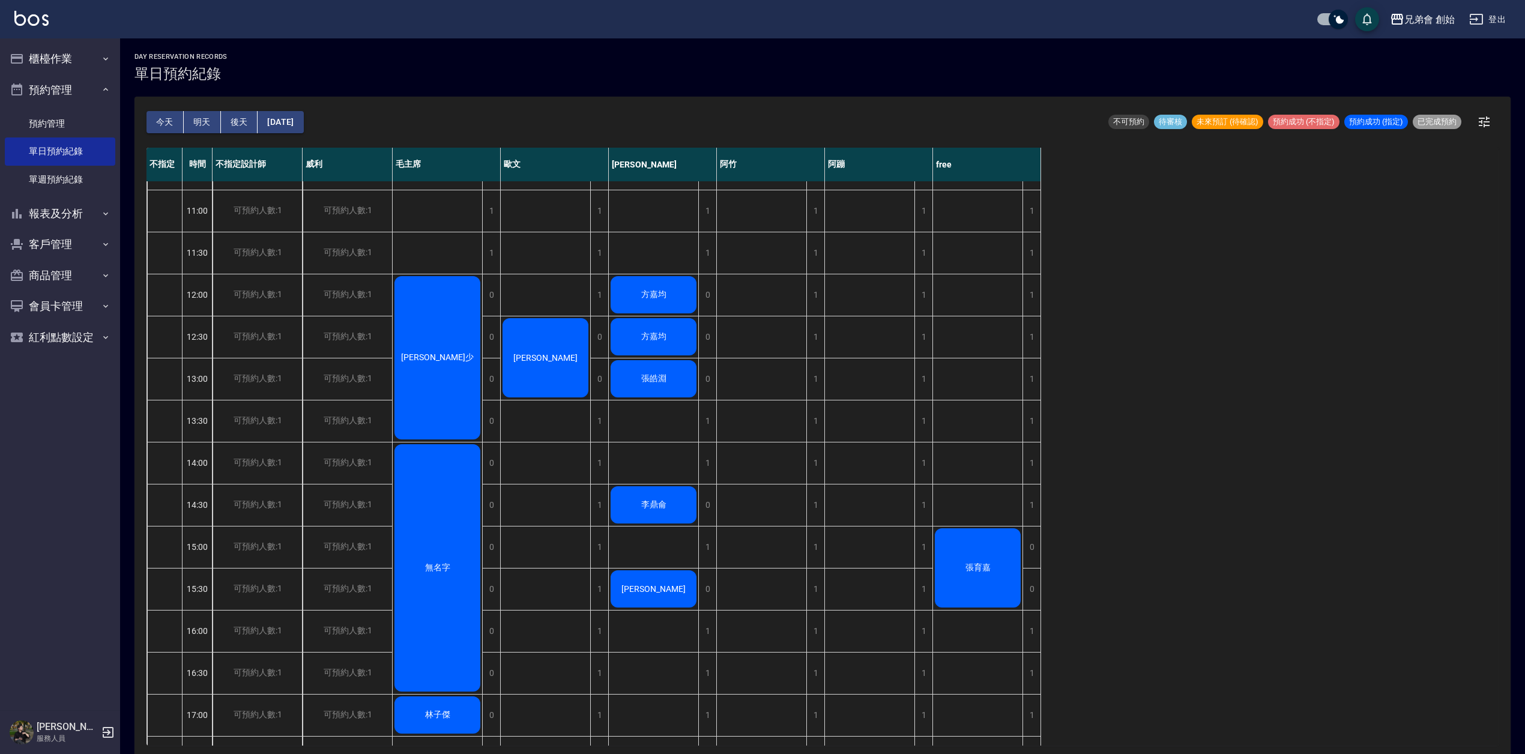
click at [443, 346] on div "徐宣少" at bounding box center [437, 357] width 89 height 167
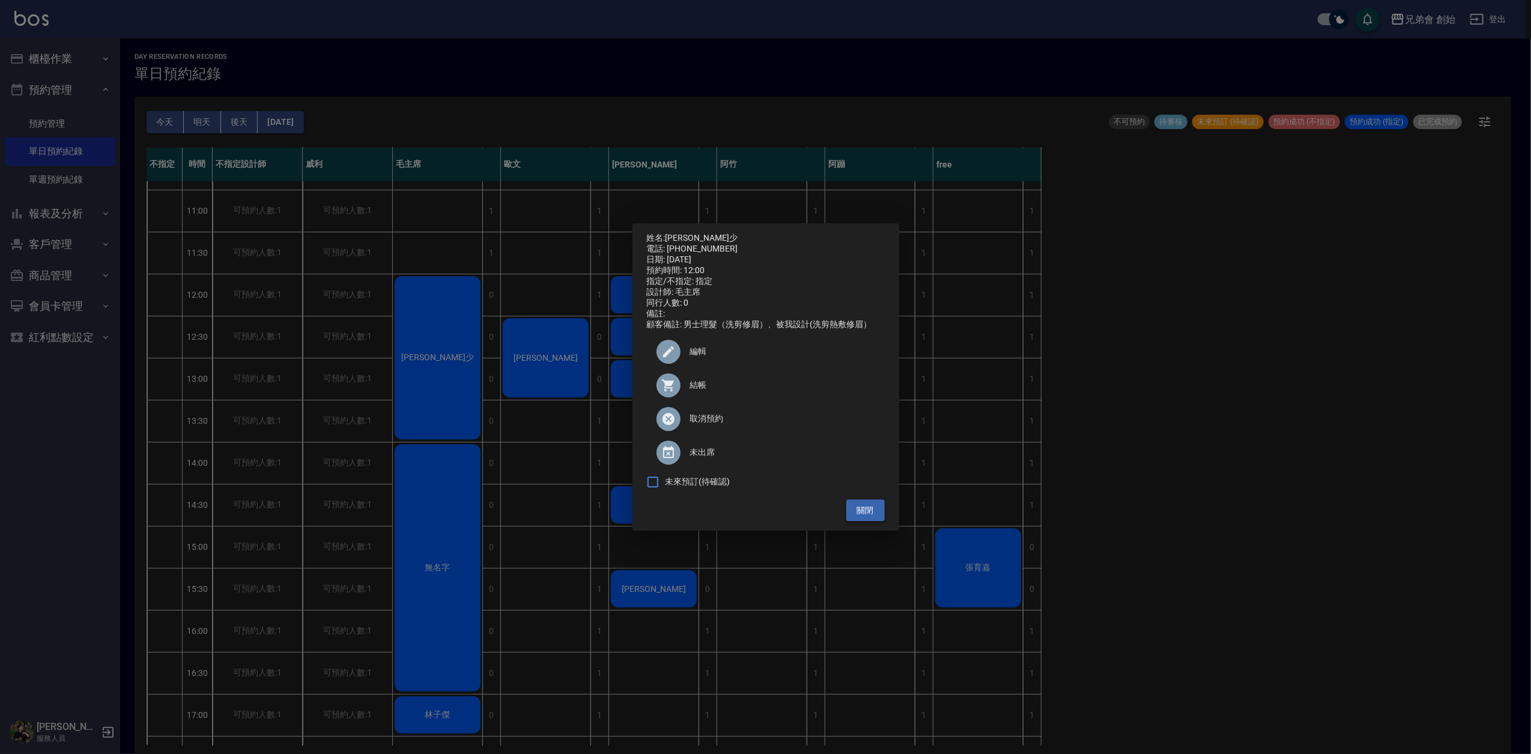
click at [872, 510] on button "關閉" at bounding box center [865, 511] width 38 height 22
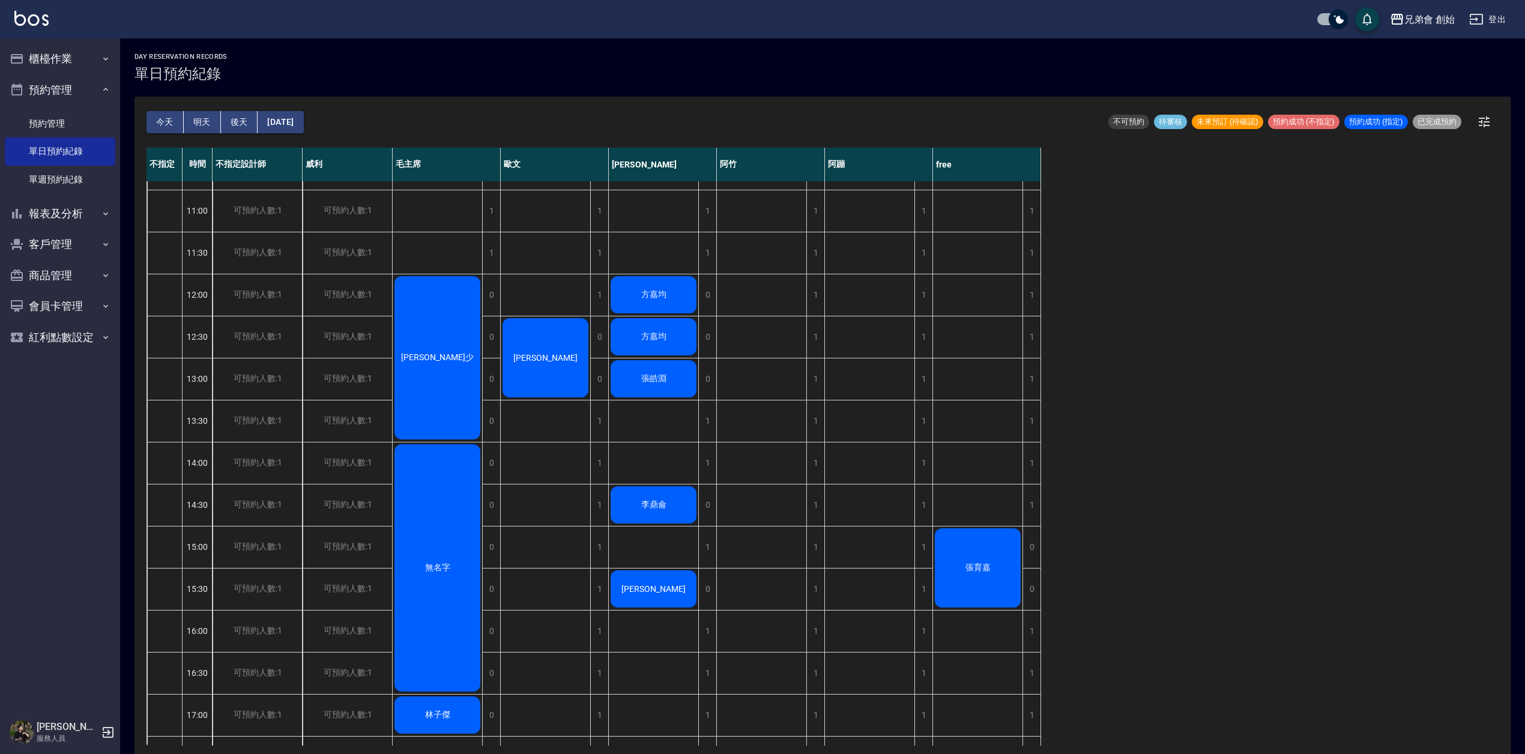
click at [549, 495] on div "胡大哥 姚志儒" at bounding box center [546, 631] width 90 height 1219
click at [553, 426] on div "胡大哥 姚志儒" at bounding box center [546, 631] width 90 height 1219
click at [555, 423] on div "胡大哥 姚志儒" at bounding box center [546, 631] width 90 height 1219
click at [557, 464] on div "胡大哥 姚志儒" at bounding box center [546, 631] width 90 height 1219
drag, startPoint x: 564, startPoint y: 422, endPoint x: 558, endPoint y: 452, distance: 30.7
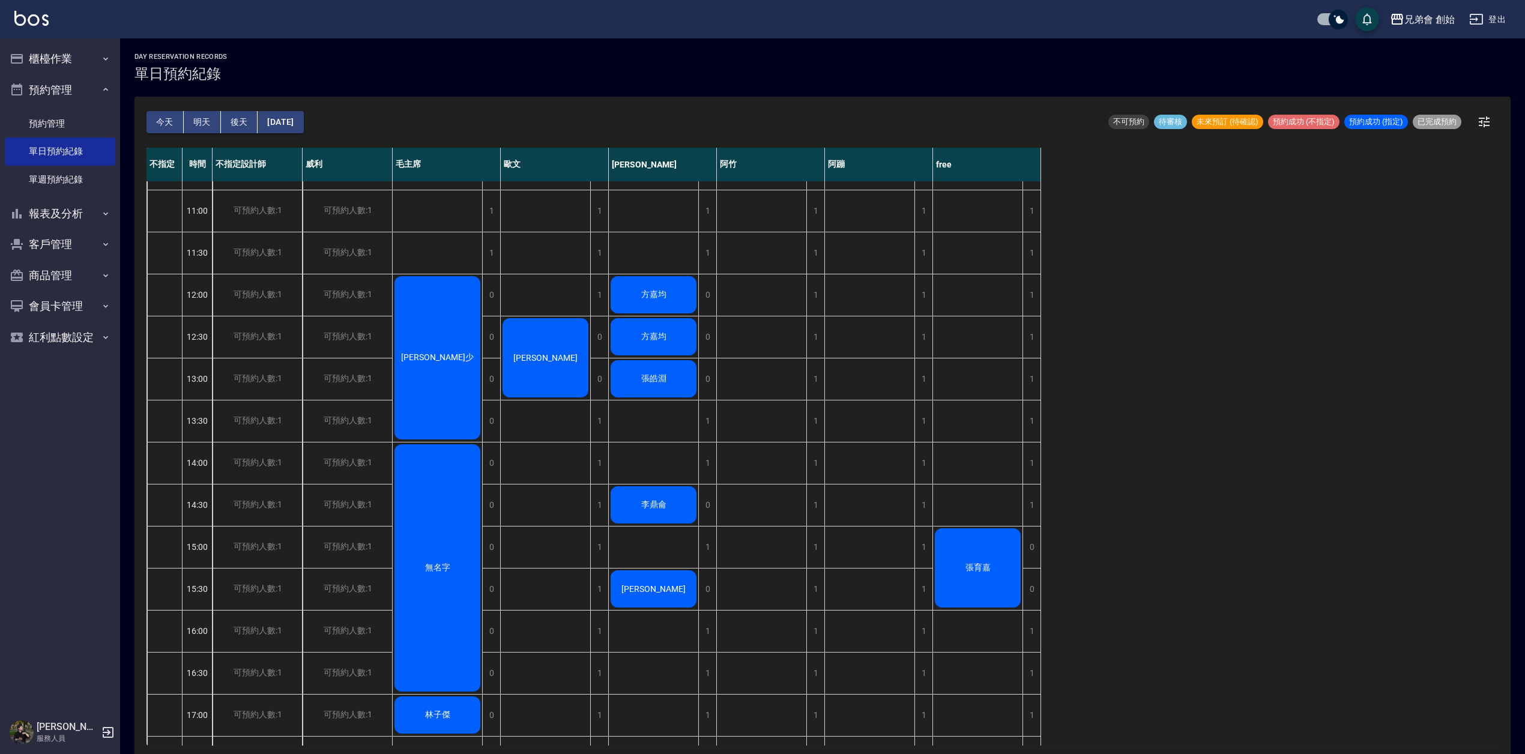
click at [564, 423] on div "胡大哥 姚志儒" at bounding box center [546, 631] width 90 height 1219
click at [554, 470] on div "胡大哥 姚志儒" at bounding box center [546, 631] width 90 height 1219
click at [541, 431] on div "胡大哥 姚志儒" at bounding box center [546, 631] width 90 height 1219
click at [543, 458] on div "胡大哥 姚志儒" at bounding box center [546, 631] width 90 height 1219
click at [550, 498] on div "胡大哥 姚志儒" at bounding box center [546, 631] width 90 height 1219
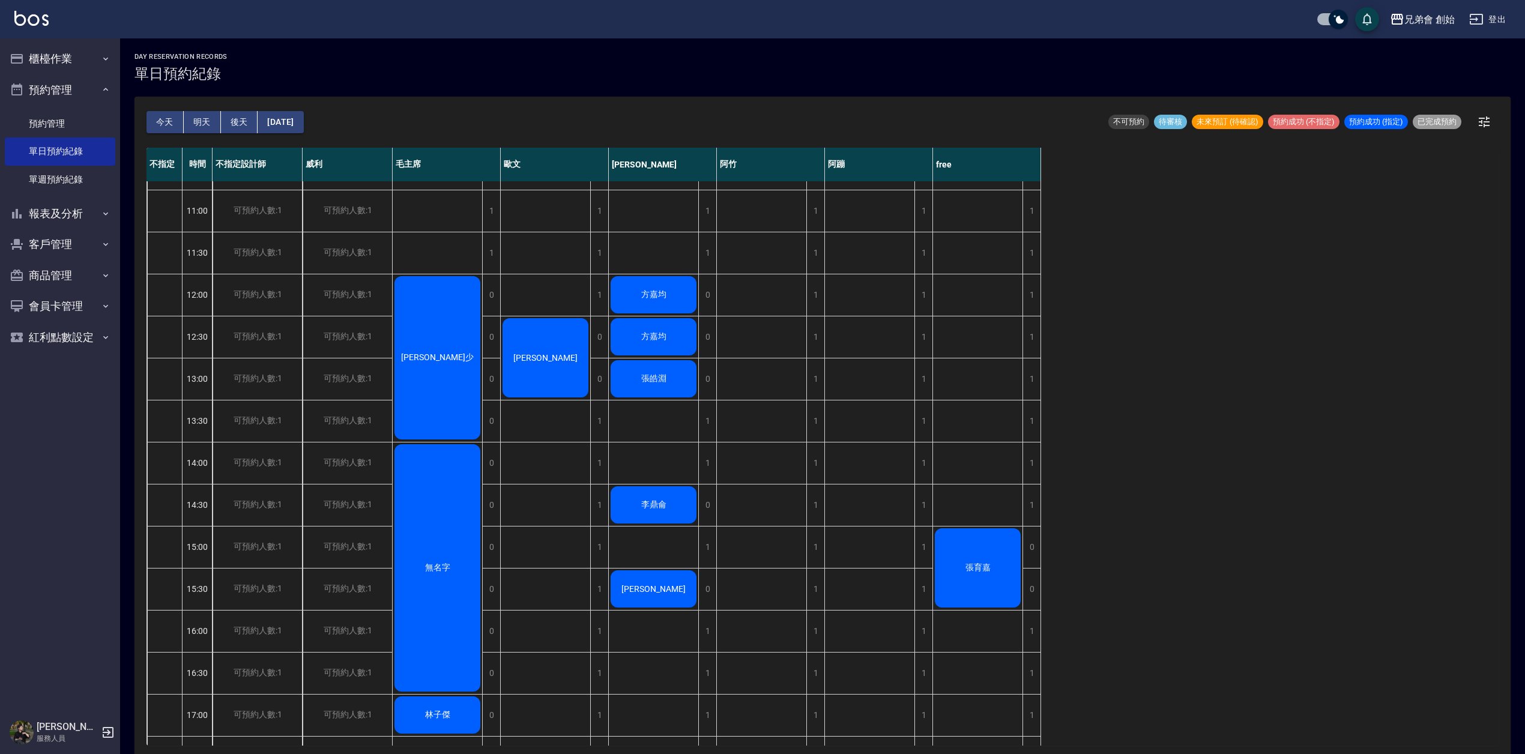
click at [558, 452] on div "胡大哥 姚志儒" at bounding box center [546, 631] width 90 height 1219
click at [555, 504] on div "胡大哥 姚志儒" at bounding box center [546, 631] width 90 height 1219
click at [561, 473] on div "胡大哥 姚志儒" at bounding box center [546, 631] width 90 height 1219
drag, startPoint x: 560, startPoint y: 517, endPoint x: 570, endPoint y: 458, distance: 60.2
click at [565, 500] on div "胡大哥 姚志儒" at bounding box center [546, 631] width 90 height 1219
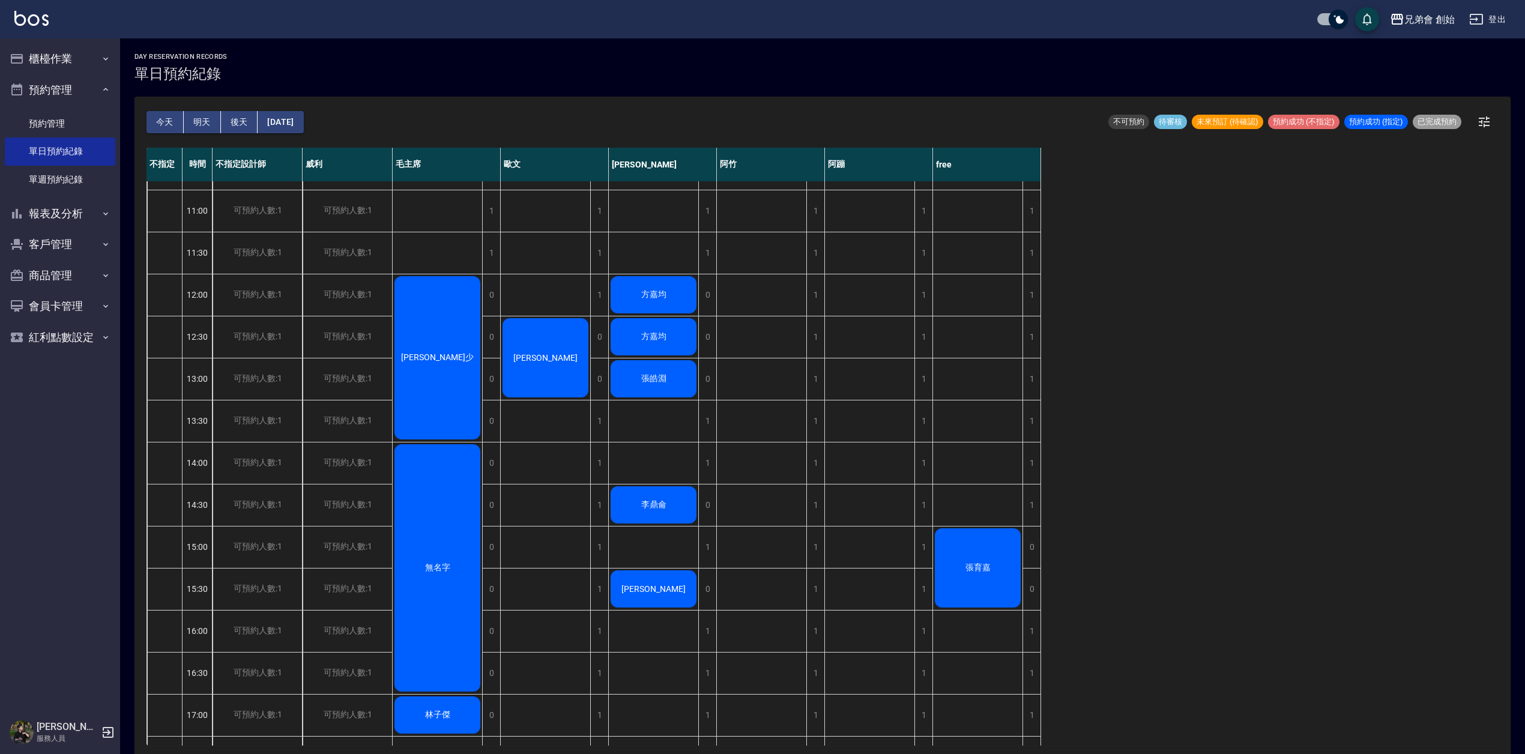
drag, startPoint x: 570, startPoint y: 458, endPoint x: 564, endPoint y: 510, distance: 53.1
click at [569, 468] on div "胡大哥 姚志儒" at bounding box center [546, 631] width 90 height 1219
click at [564, 510] on div "胡大哥 姚志儒" at bounding box center [546, 631] width 90 height 1219
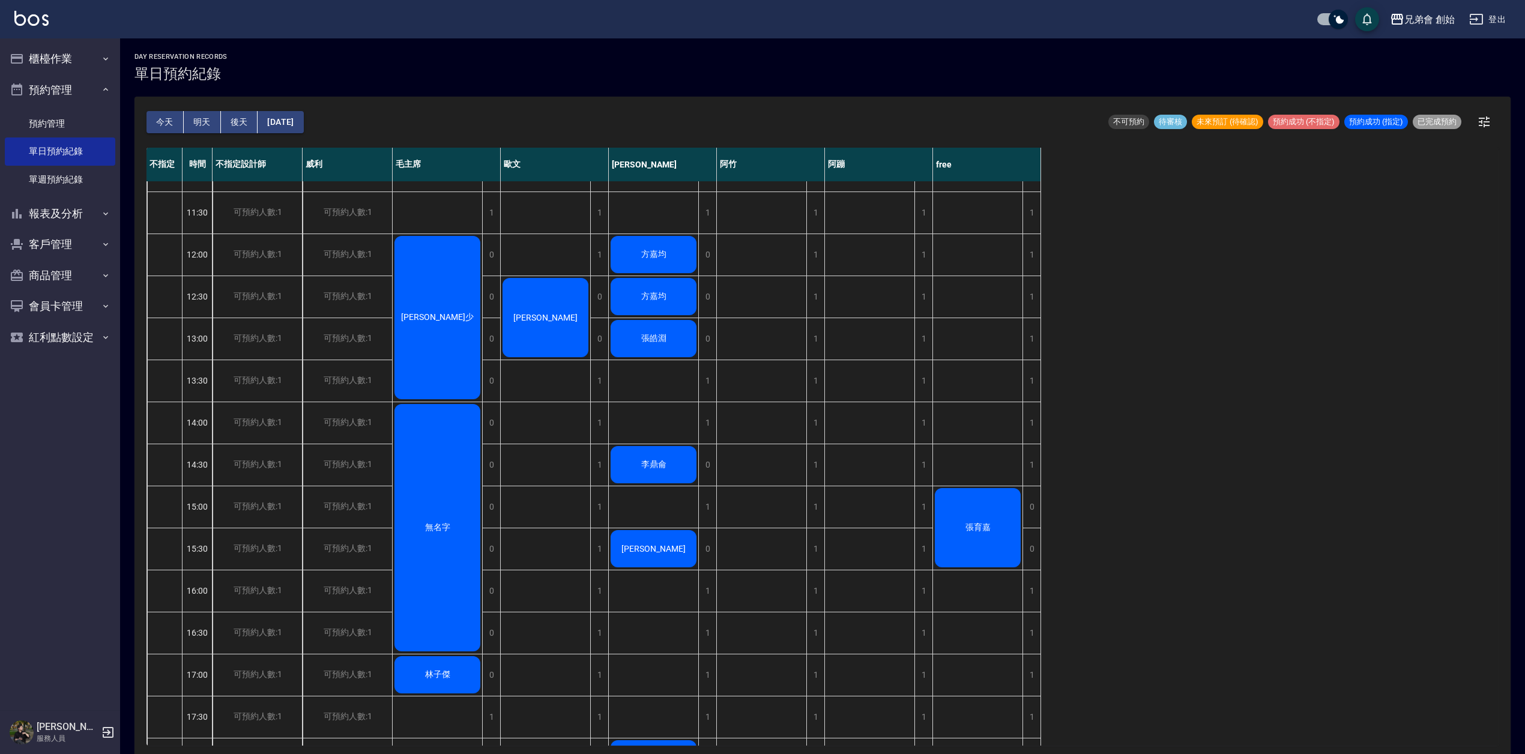
scroll to position [400, 0]
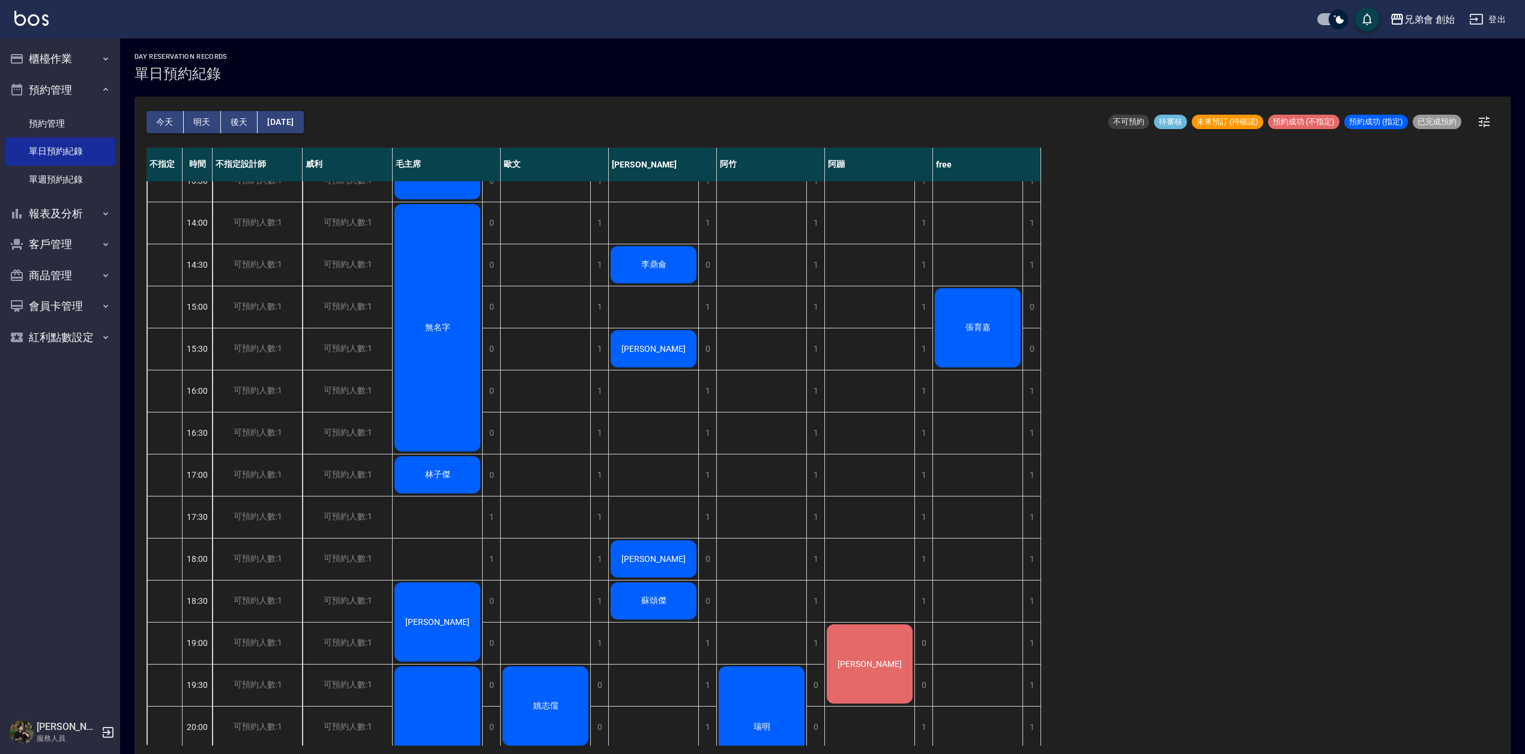
click at [452, 371] on div "無名字" at bounding box center [437, 327] width 89 height 251
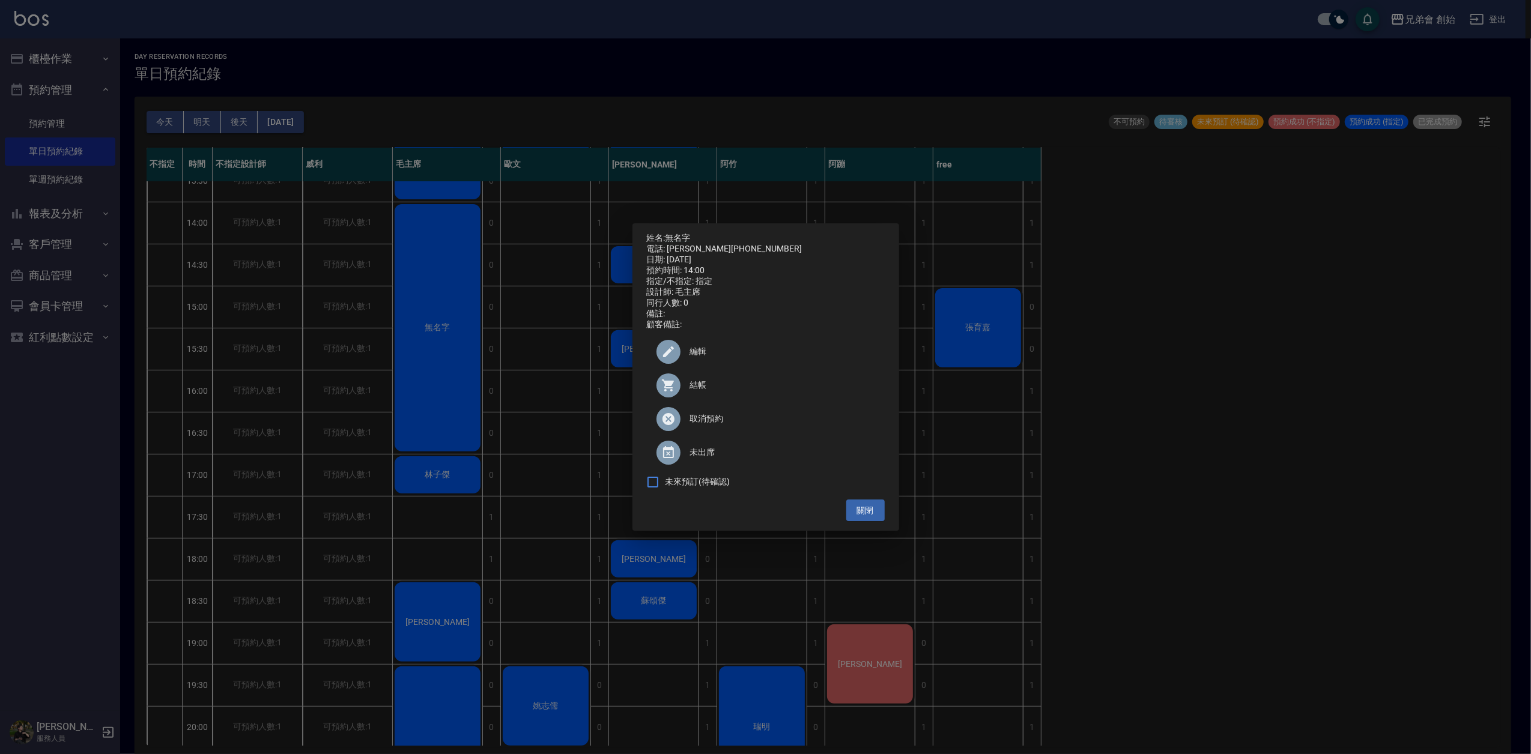
click at [553, 321] on div "姓名: 無名字 電話: 徐敬淳0920538266 日期: 2025/09/17 預約時間: 14:00 指定/不指定: 指定 設計師: 毛主席 同行人數: …" at bounding box center [765, 377] width 1531 height 754
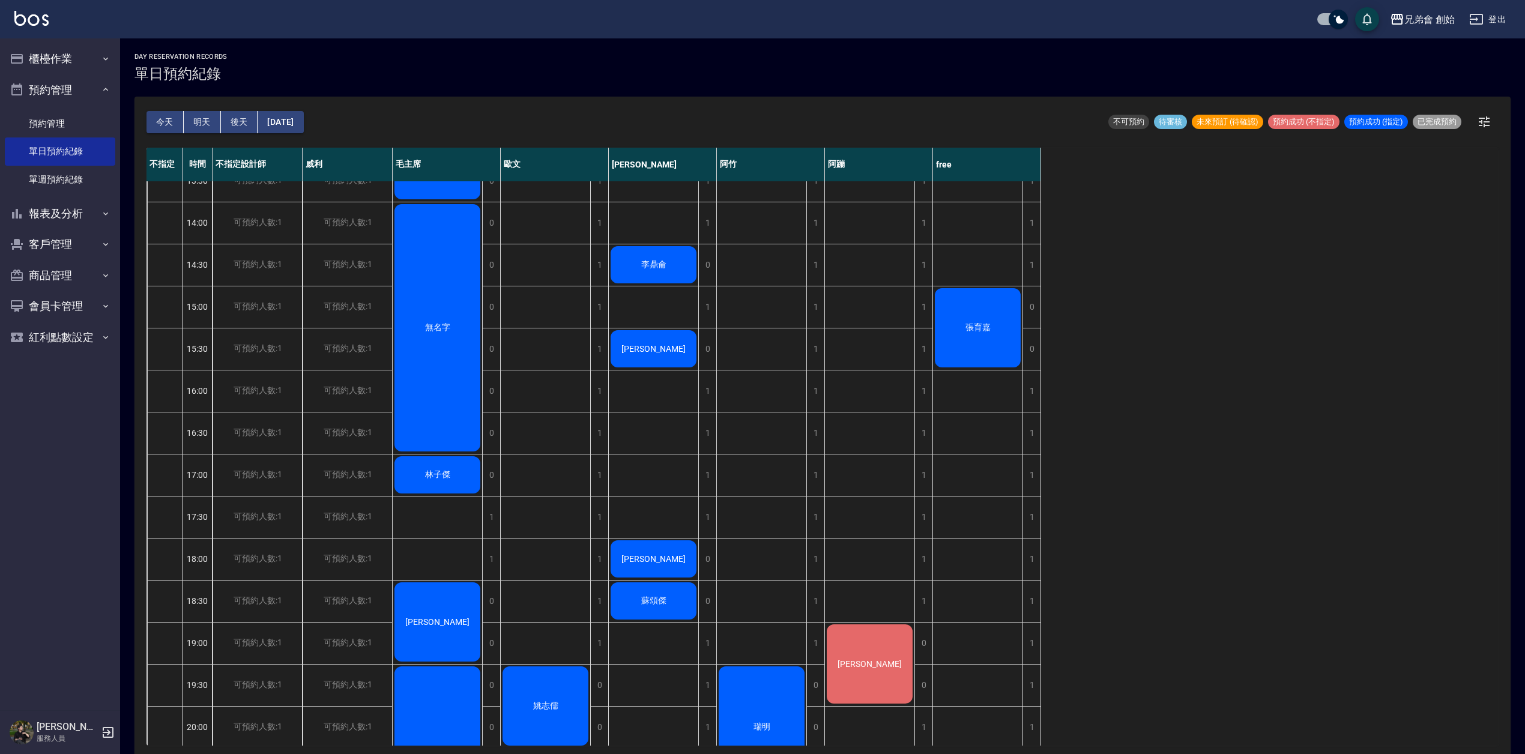
scroll to position [240, 0]
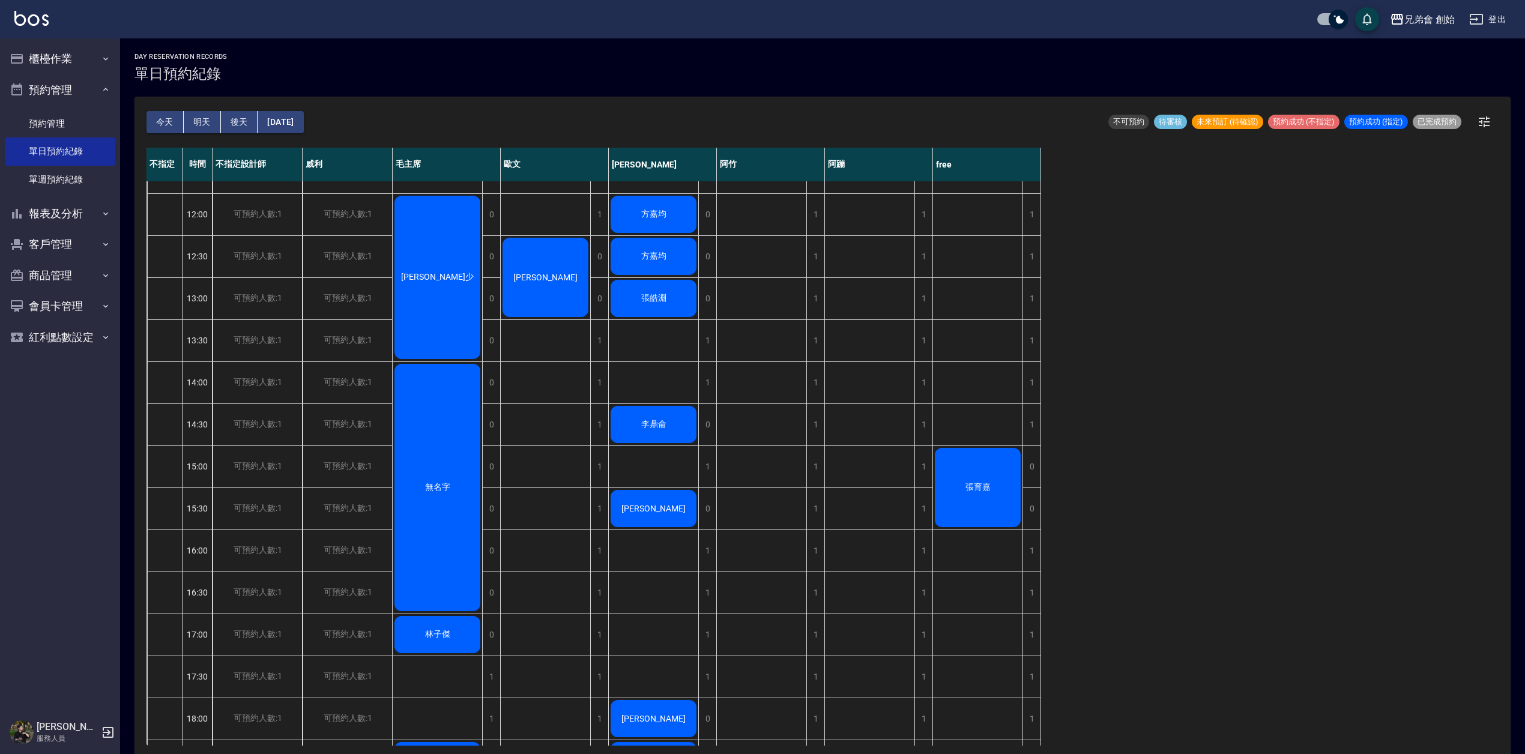
click at [551, 373] on div "胡大哥 姚志儒" at bounding box center [546, 550] width 90 height 1219
click at [549, 416] on div "胡大哥 姚志儒" at bounding box center [546, 550] width 90 height 1219
drag, startPoint x: 549, startPoint y: 383, endPoint x: 548, endPoint y: 411, distance: 28.2
click at [549, 399] on div "胡大哥 姚志儒" at bounding box center [546, 550] width 90 height 1219
click at [548, 434] on div "胡大哥 姚志儒" at bounding box center [546, 550] width 90 height 1219
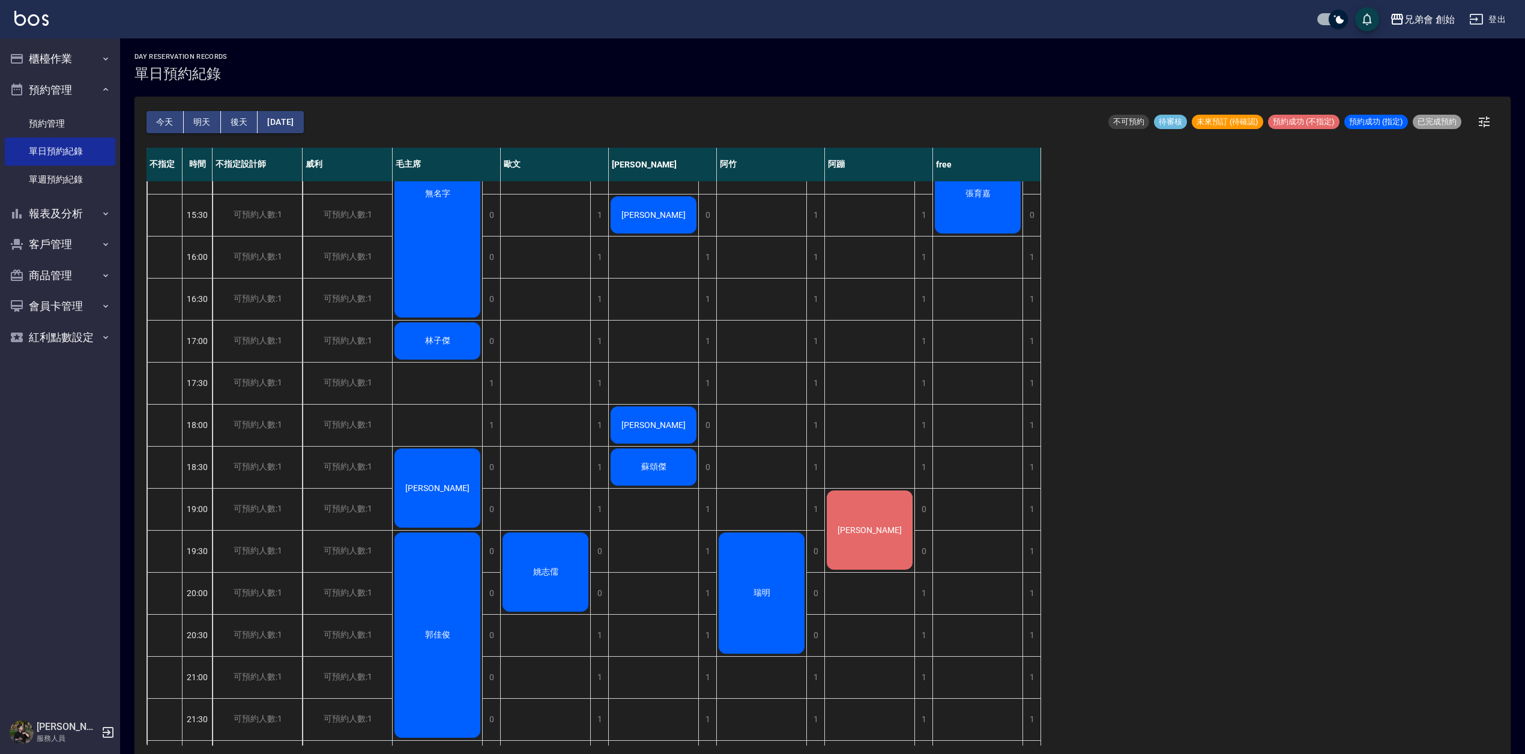
scroll to position [560, 0]
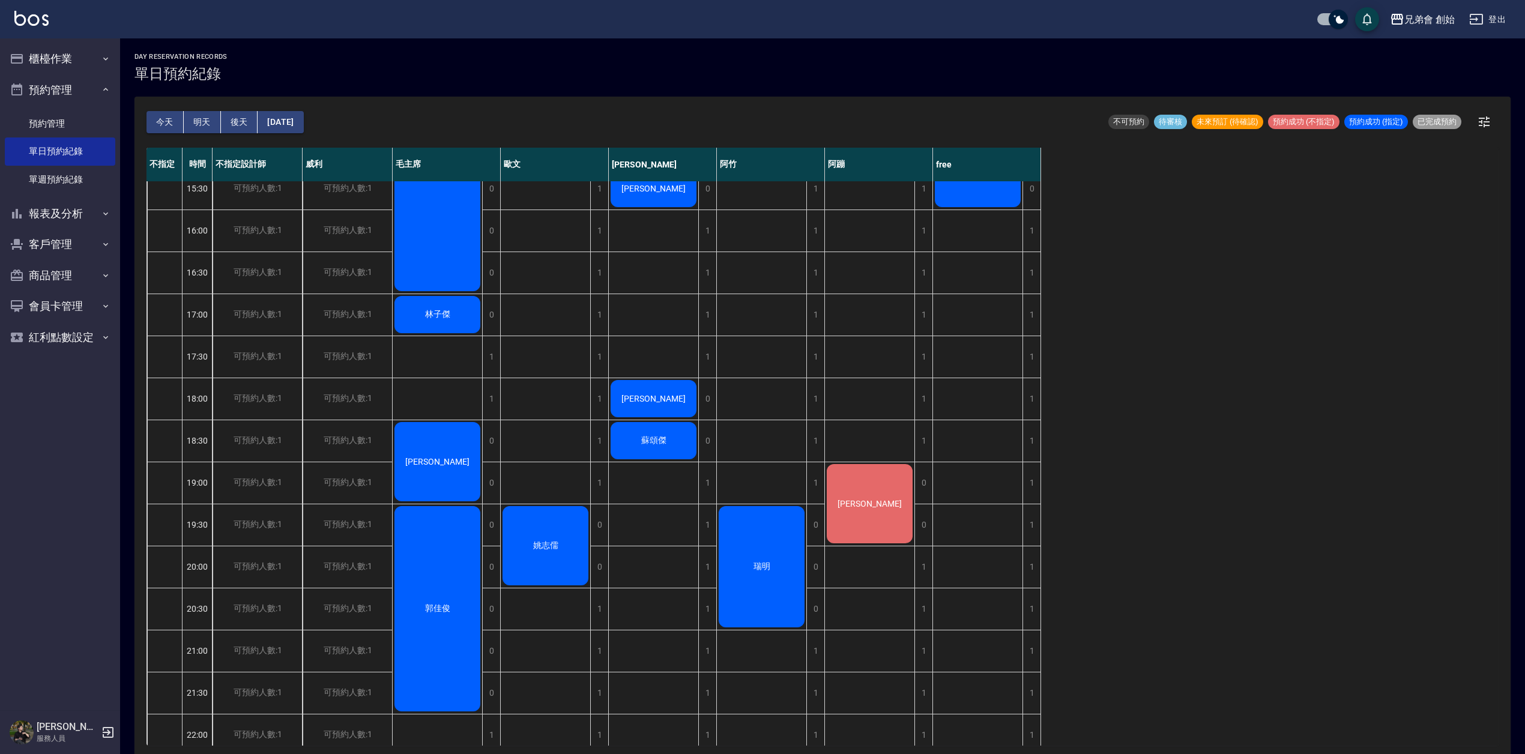
click at [859, 495] on div "[PERSON_NAME]" at bounding box center [869, 503] width 89 height 83
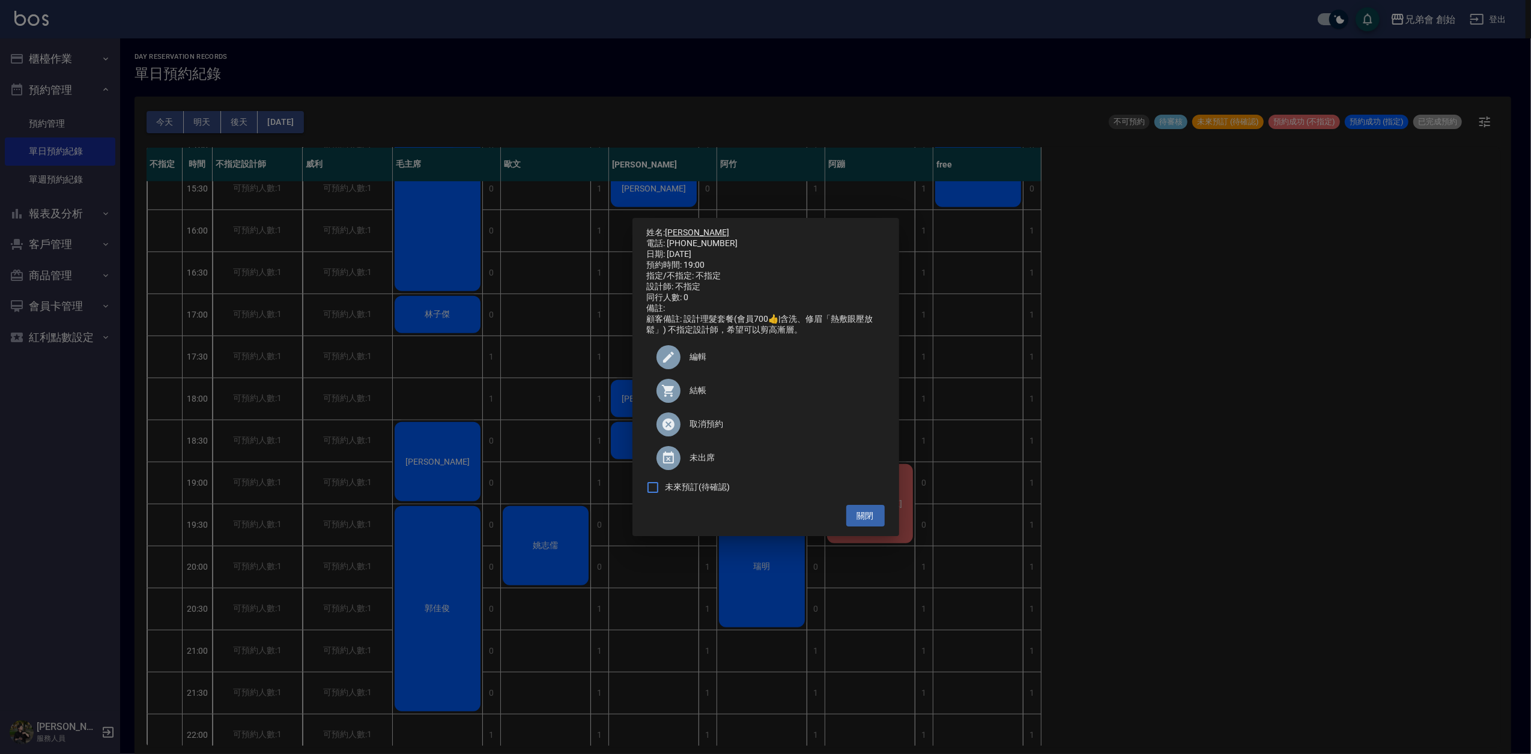
click at [683, 228] on link "[PERSON_NAME]" at bounding box center [697, 233] width 64 height 10
click at [615, 32] on div "姓名: 張昇平 電話: 0925470810 日期: 2025/09/17 預約時間: 19:00 指定/不指定: 不指定 設計師: 不指定 同行人數: 0 …" at bounding box center [765, 377] width 1531 height 754
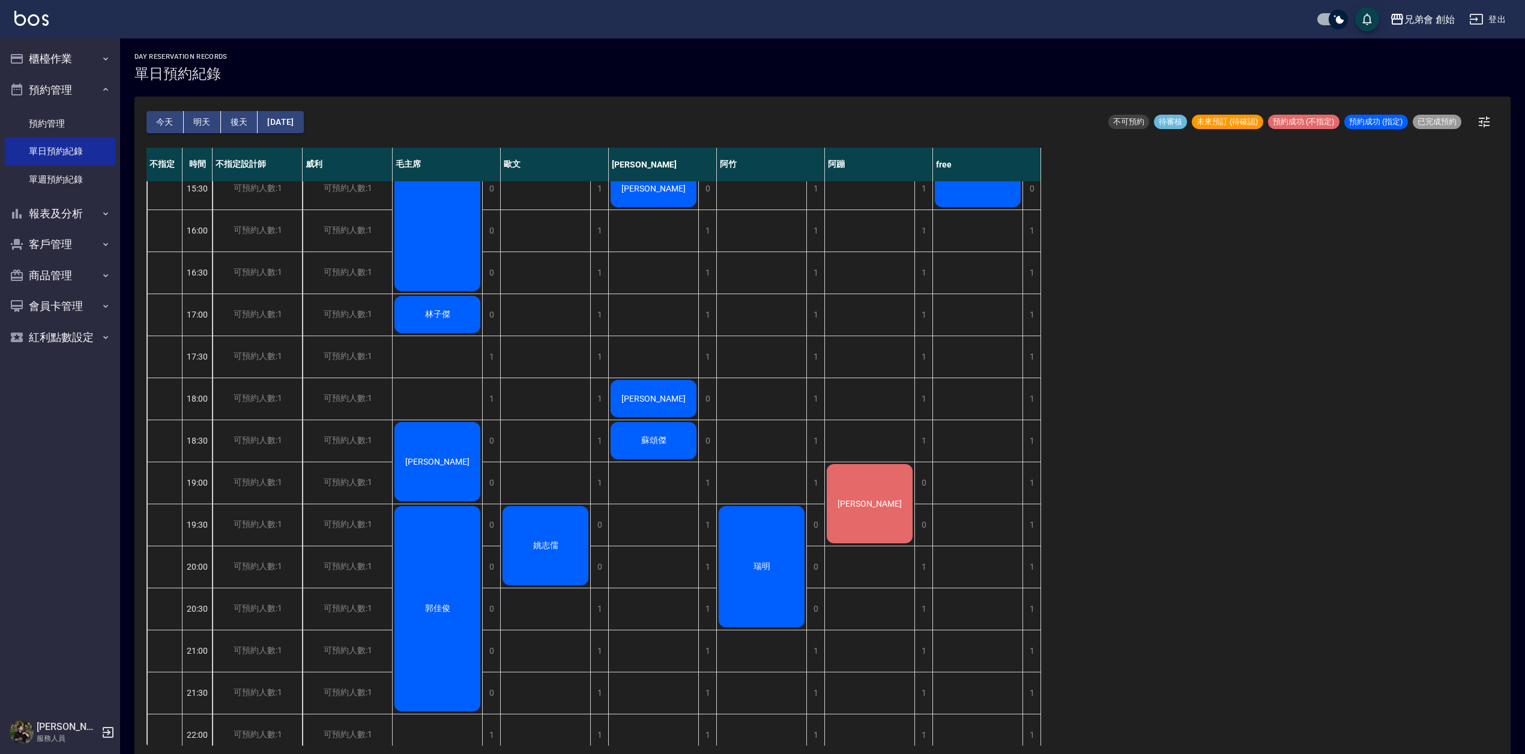
click at [533, 409] on div "胡大哥 姚志儒" at bounding box center [546, 230] width 90 height 1219
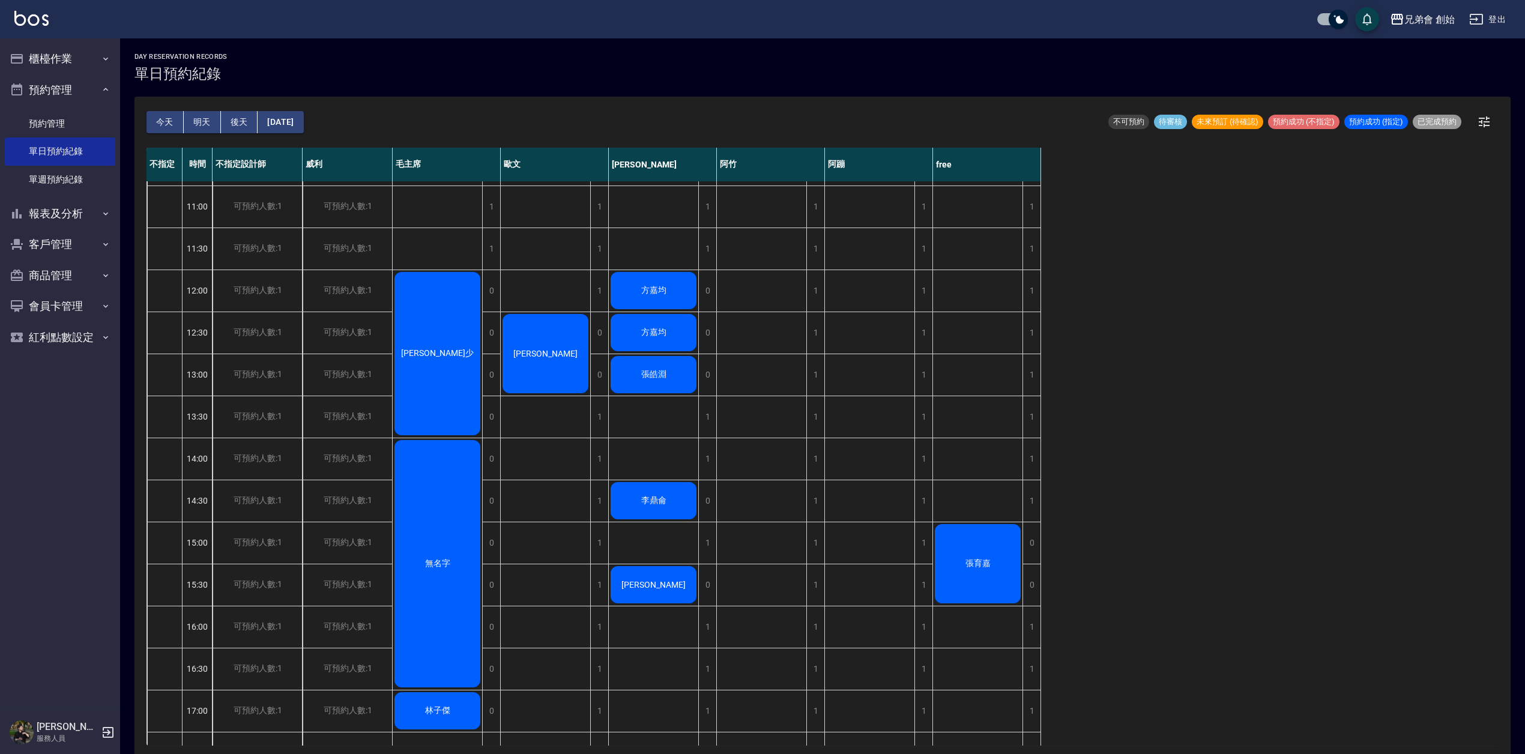
scroll to position [160, 0]
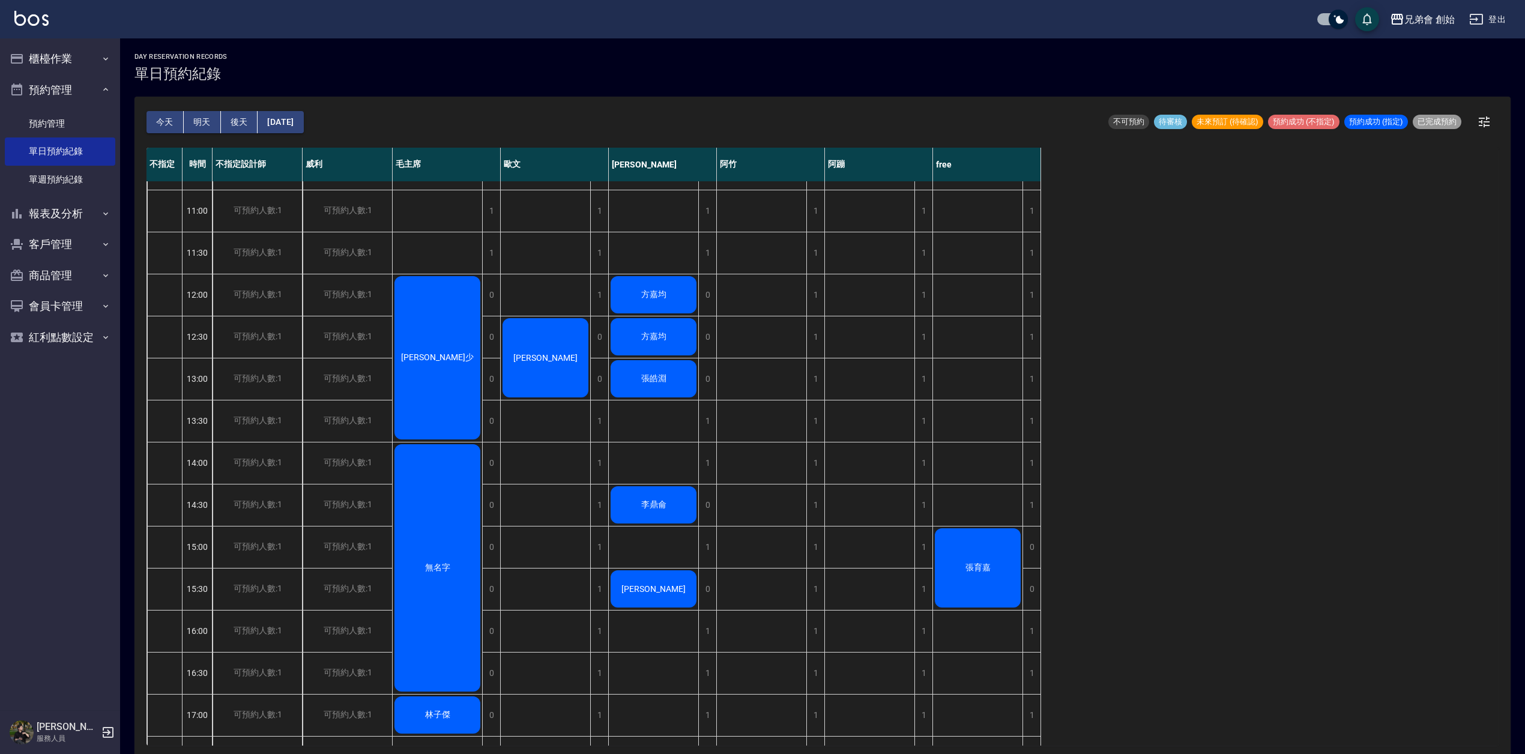
click at [527, 279] on div "胡大哥 姚志儒" at bounding box center [546, 631] width 90 height 1219
click at [430, 315] on div "徐宣少" at bounding box center [437, 357] width 89 height 167
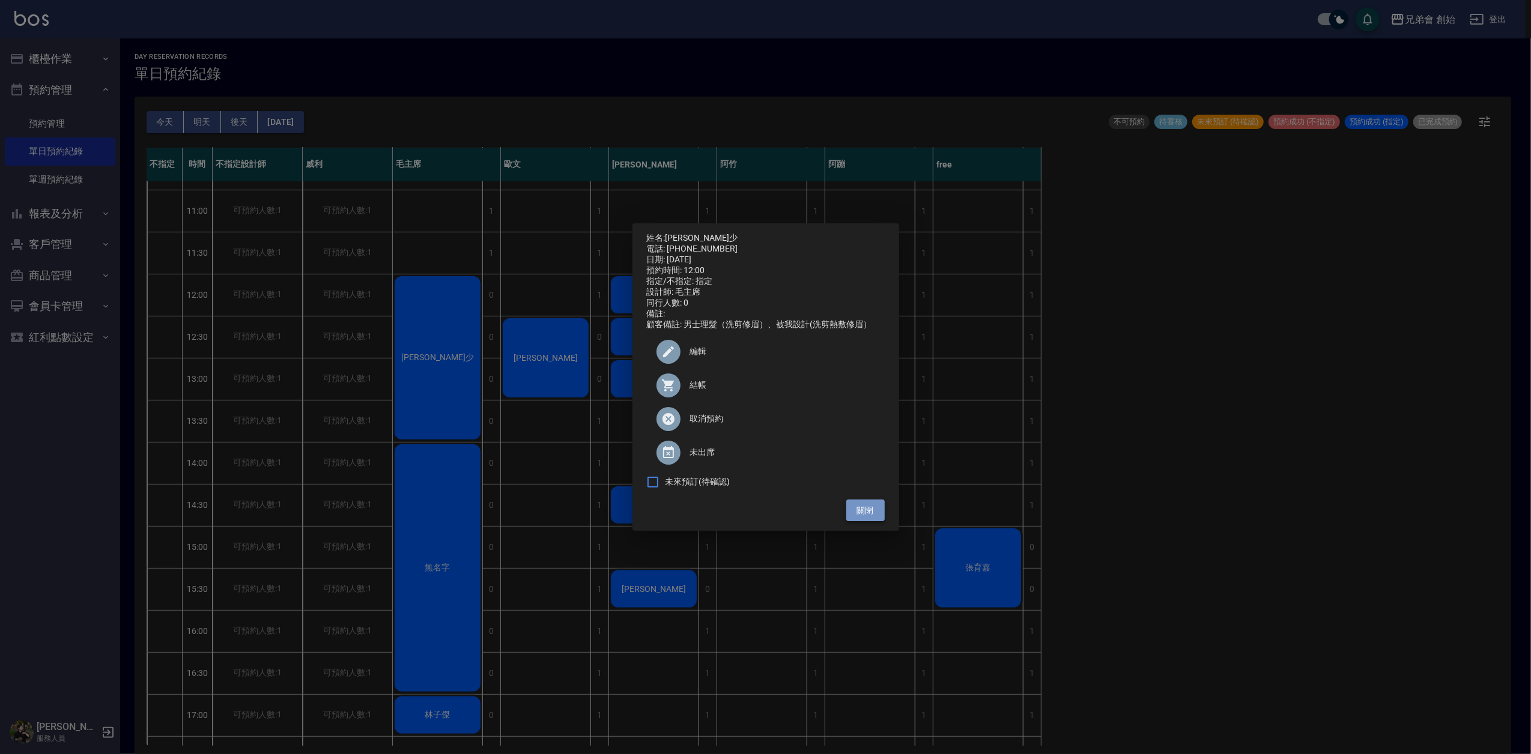
click at [865, 516] on button "關閉" at bounding box center [865, 511] width 38 height 22
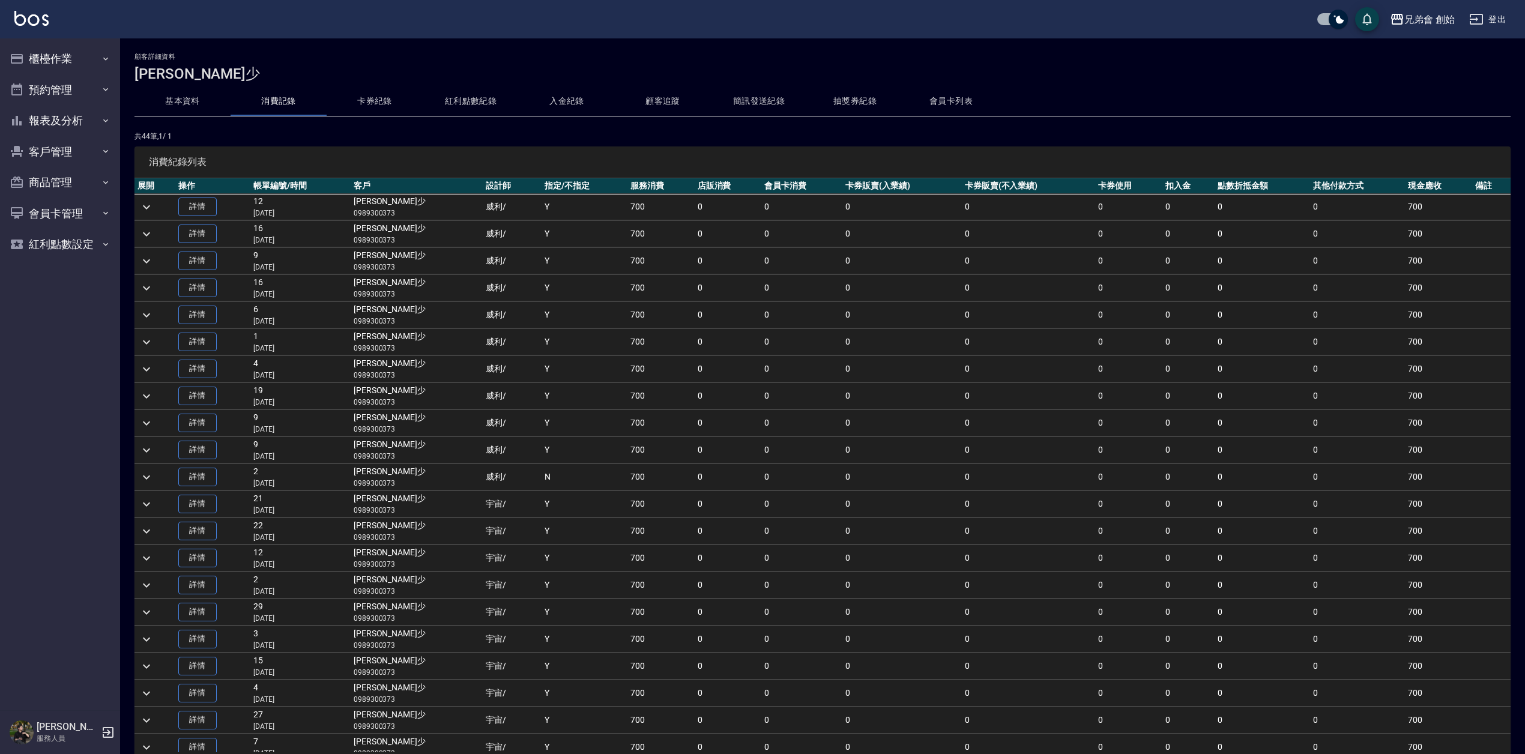
click at [299, 108] on button "消費記錄" at bounding box center [279, 101] width 96 height 29
drag, startPoint x: 615, startPoint y: 60, endPoint x: 618, endPoint y: 1, distance: 59.5
click at [616, 55] on h2 "顧客詳細資料" at bounding box center [822, 57] width 1376 height 8
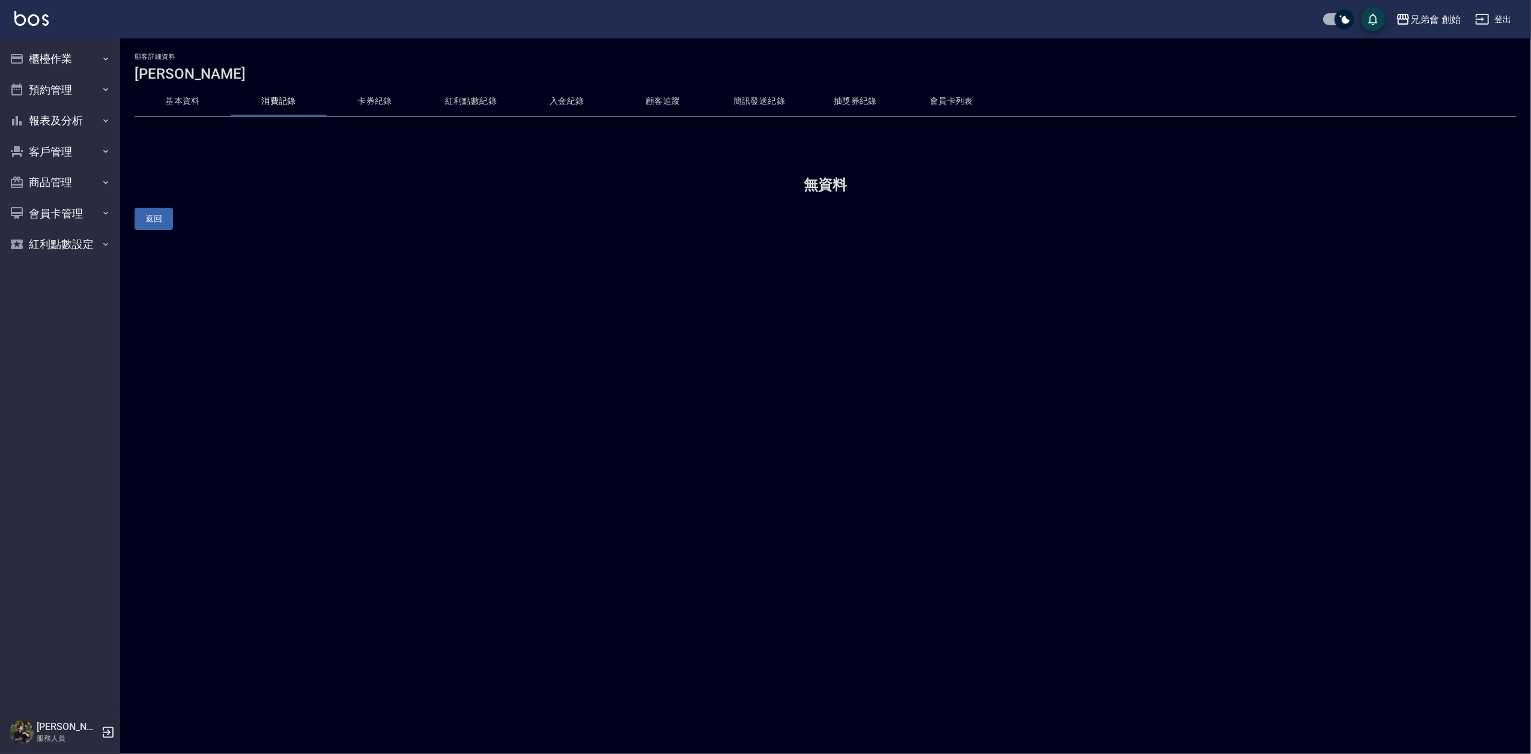
click at [297, 90] on button "消費記錄" at bounding box center [279, 101] width 96 height 29
drag, startPoint x: 186, startPoint y: 95, endPoint x: 479, endPoint y: 8, distance: 306.3
click at [186, 95] on button "基本資料" at bounding box center [182, 101] width 96 height 29
